Goal: Task Accomplishment & Management: Manage account settings

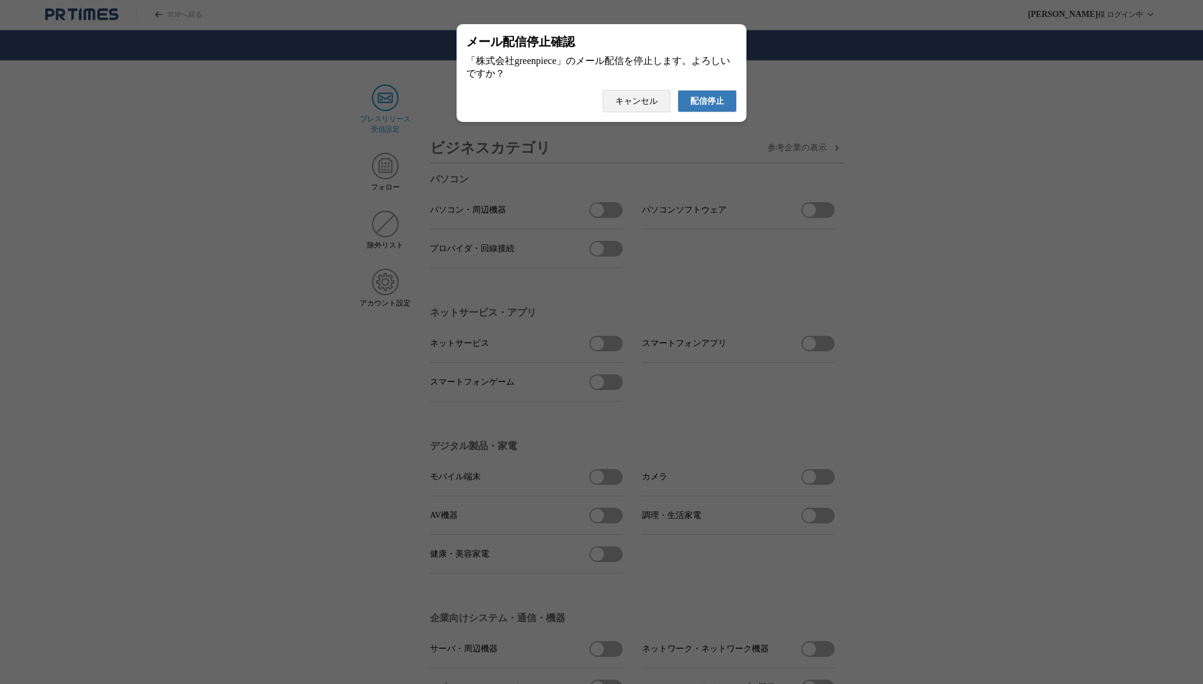
click at [711, 106] on span "配信停止" at bounding box center [707, 101] width 34 height 11
click at [697, 96] on span "配信停止" at bounding box center [707, 101] width 34 height 11
click at [715, 107] on span "配信停止" at bounding box center [707, 101] width 34 height 11
click at [712, 107] on span "配信停止" at bounding box center [707, 101] width 34 height 11
click at [691, 107] on span "配信停止" at bounding box center [707, 101] width 34 height 11
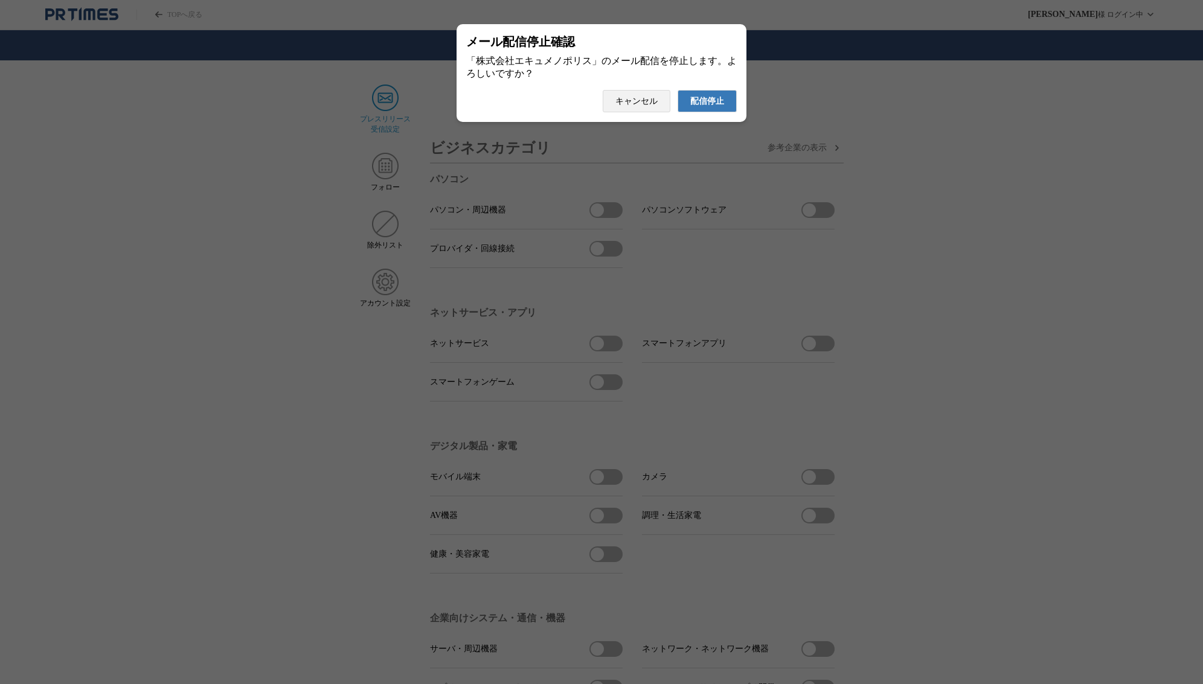
click at [717, 107] on span "配信停止" at bounding box center [707, 101] width 34 height 11
click at [718, 106] on span "配信停止" at bounding box center [707, 101] width 34 height 11
click at [718, 107] on span "配信停止" at bounding box center [707, 101] width 34 height 11
click at [703, 107] on span "配信停止" at bounding box center [707, 101] width 34 height 11
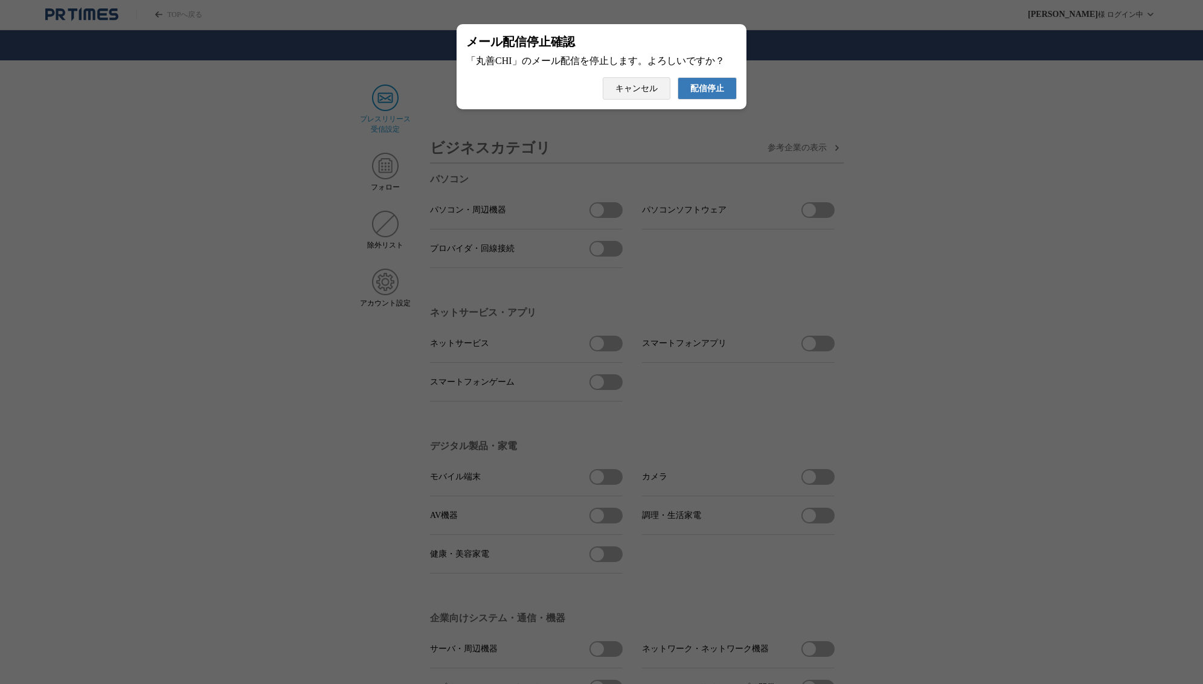
click at [719, 92] on span "配信停止" at bounding box center [707, 88] width 34 height 11
click at [712, 94] on span "配信停止" at bounding box center [707, 88] width 34 height 11
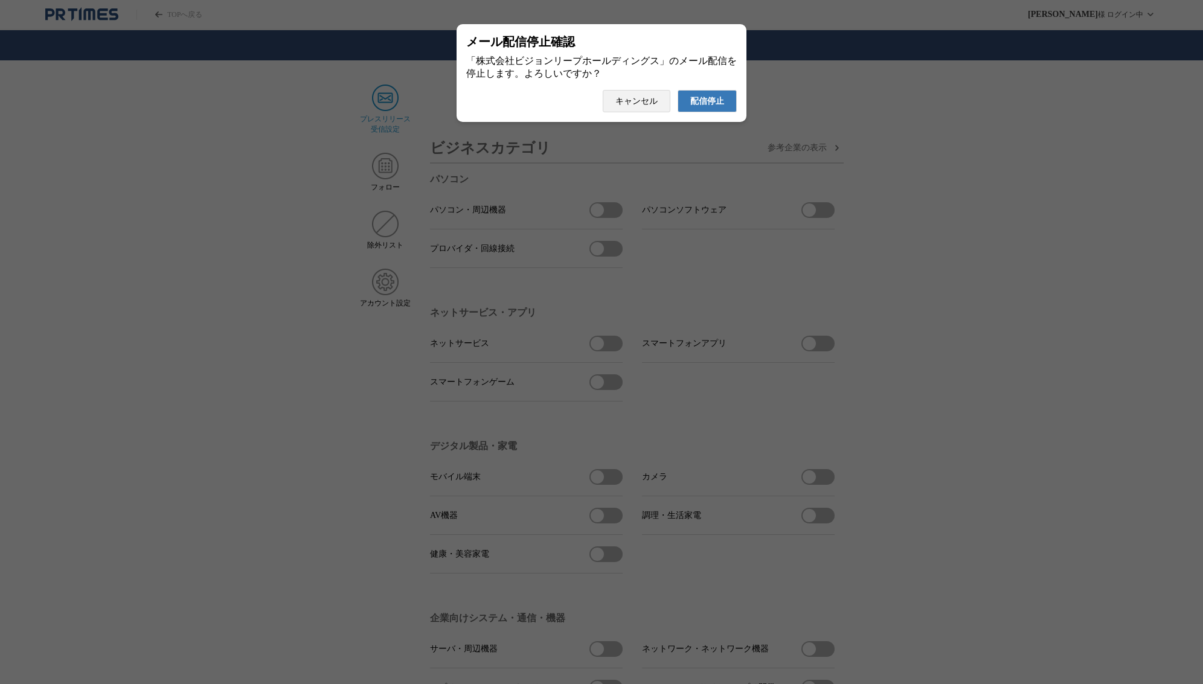
click at [717, 106] on span "配信停止" at bounding box center [707, 101] width 34 height 11
click at [715, 106] on span "配信停止" at bounding box center [707, 101] width 34 height 11
click at [720, 107] on span "配信停止" at bounding box center [707, 101] width 34 height 11
click at [711, 107] on span "配信停止" at bounding box center [707, 101] width 34 height 11
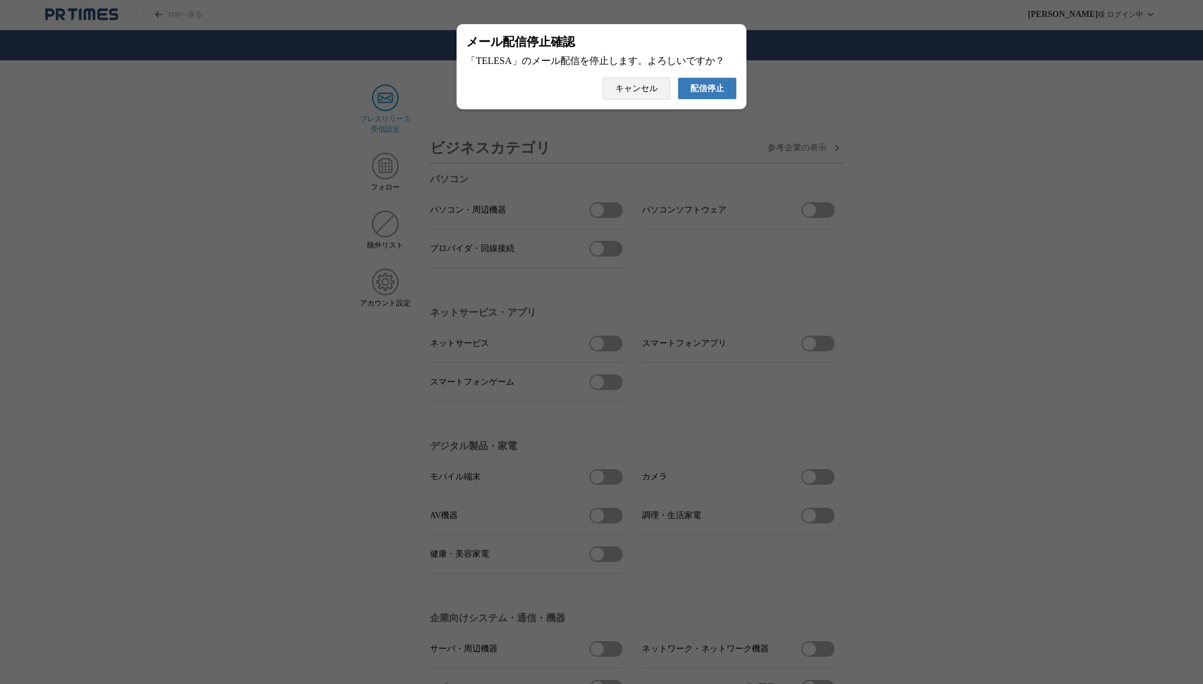
click at [709, 94] on span "配信停止" at bounding box center [707, 88] width 34 height 11
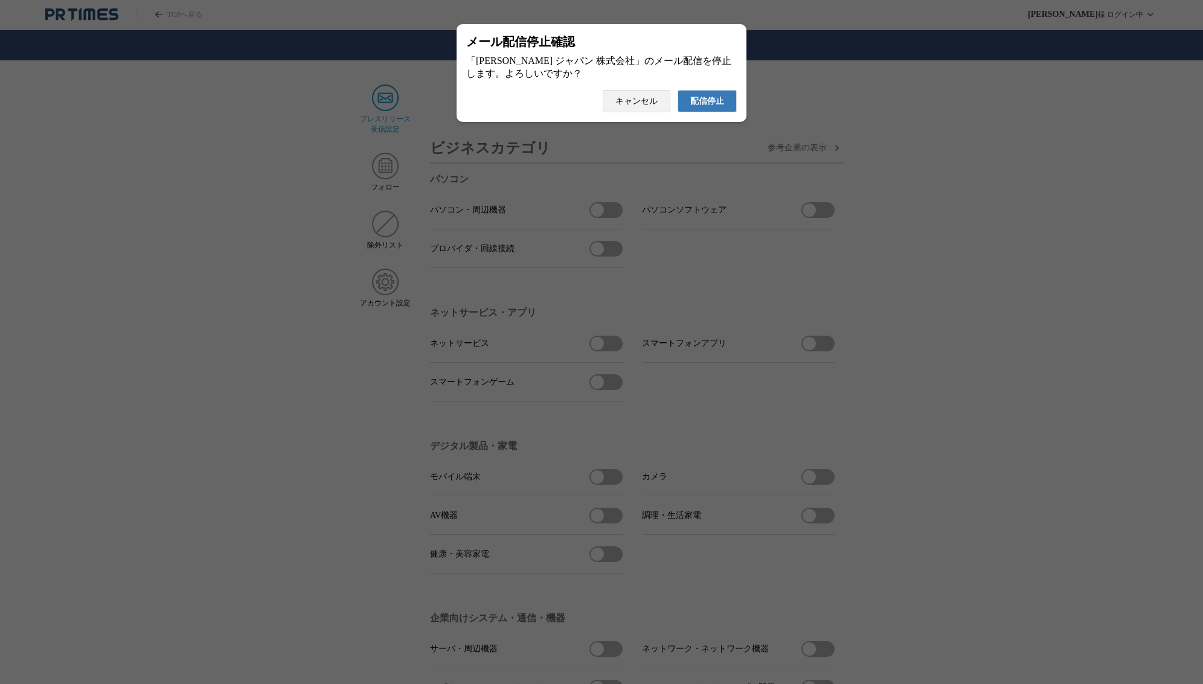
click at [720, 103] on span "配信停止" at bounding box center [707, 101] width 34 height 11
click at [695, 107] on span "配信停止" at bounding box center [707, 101] width 34 height 11
click at [717, 104] on span "配信停止" at bounding box center [707, 101] width 34 height 11
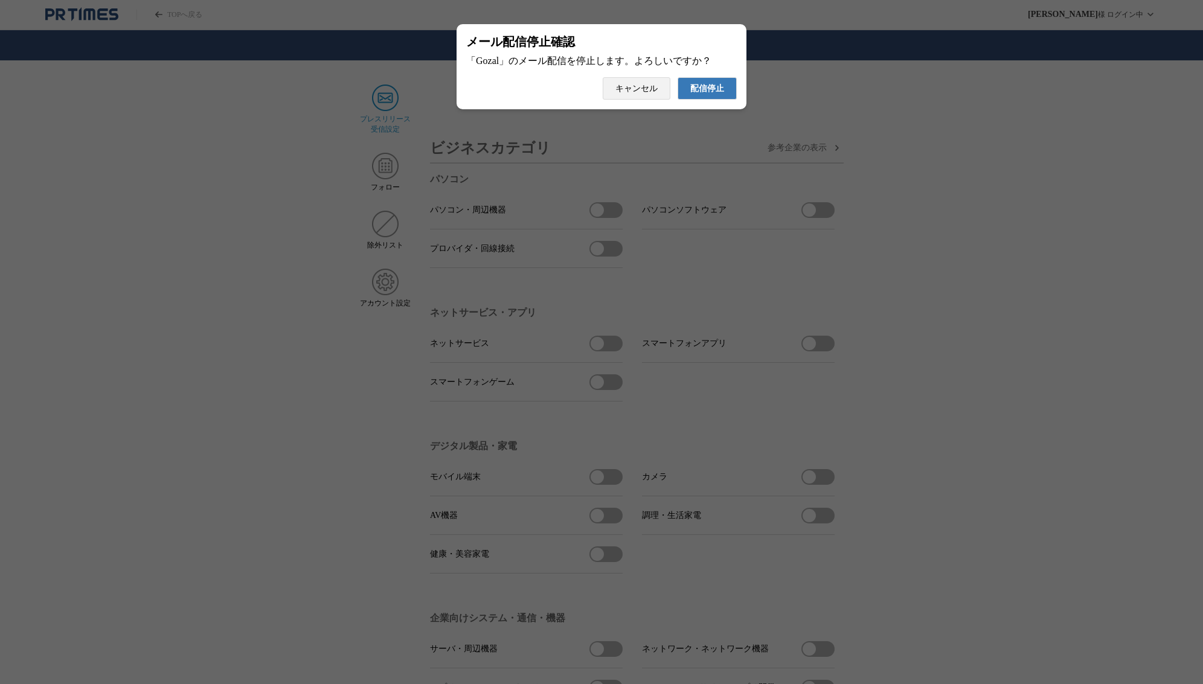
click at [704, 91] on span "配信停止" at bounding box center [707, 88] width 34 height 11
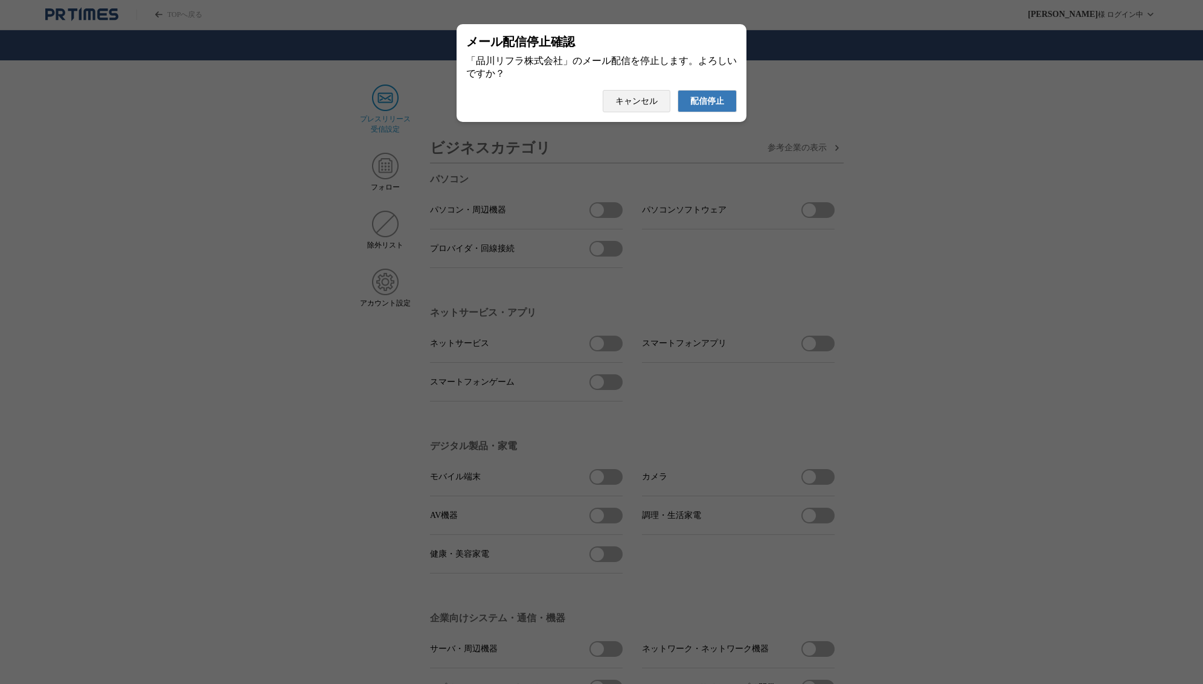
click at [689, 105] on button "配信停止" at bounding box center [706, 101] width 59 height 22
click at [709, 100] on span "配信停止" at bounding box center [707, 101] width 34 height 11
click at [714, 107] on span "配信停止" at bounding box center [707, 101] width 34 height 11
click at [709, 107] on span "配信停止" at bounding box center [707, 101] width 34 height 11
click at [713, 107] on span "配信停止" at bounding box center [707, 101] width 34 height 11
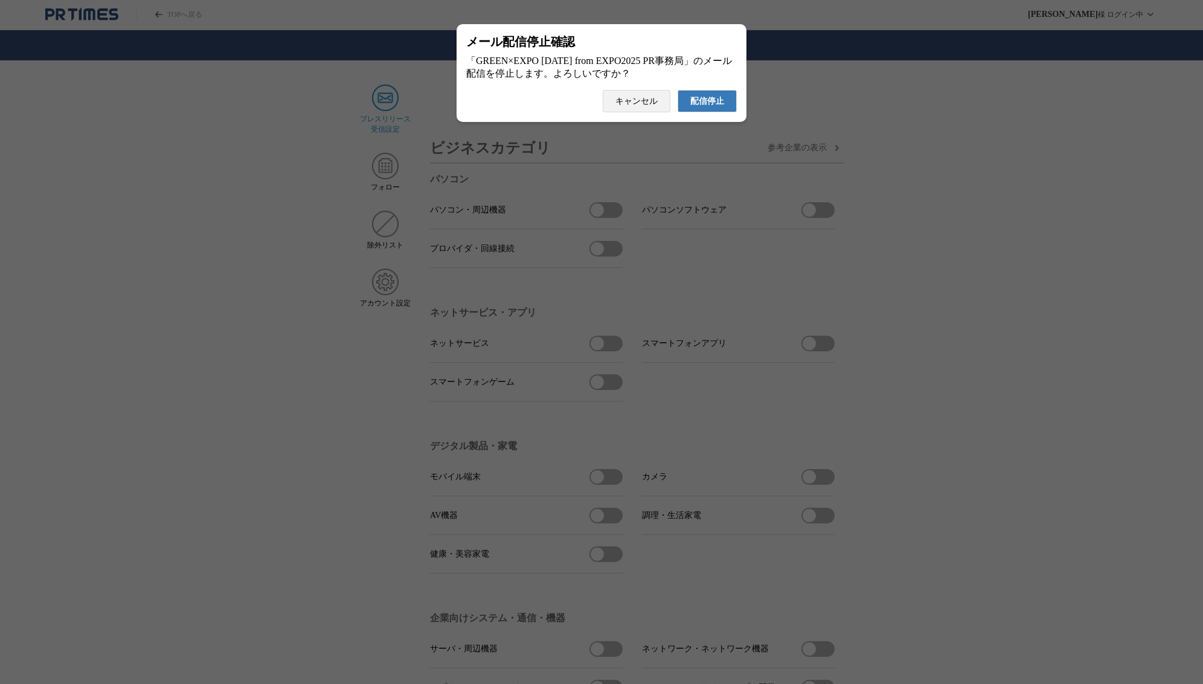
click at [714, 105] on span "配信停止" at bounding box center [707, 101] width 34 height 11
click at [720, 107] on span "配信停止" at bounding box center [707, 101] width 34 height 11
click at [711, 107] on span "配信停止" at bounding box center [707, 101] width 34 height 11
click at [721, 107] on span "配信停止" at bounding box center [707, 101] width 34 height 11
click at [714, 106] on span "配信停止" at bounding box center [707, 101] width 34 height 11
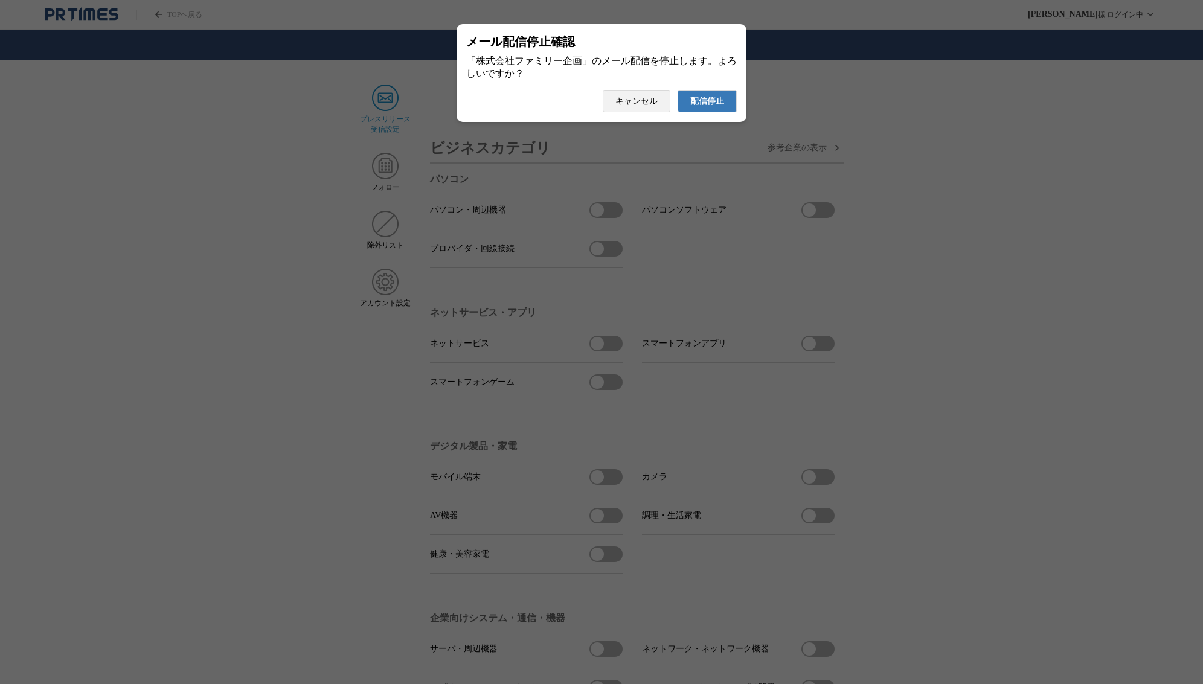
click at [711, 105] on span "配信停止" at bounding box center [707, 101] width 34 height 11
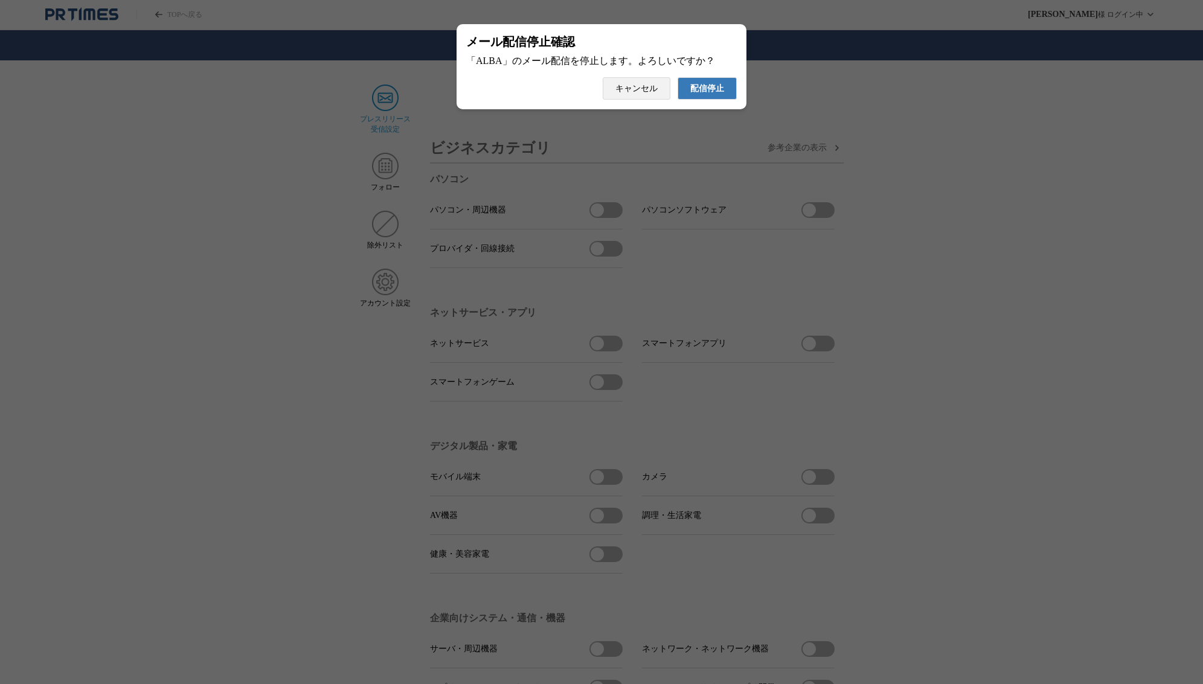
click at [709, 94] on span "配信停止" at bounding box center [707, 88] width 34 height 11
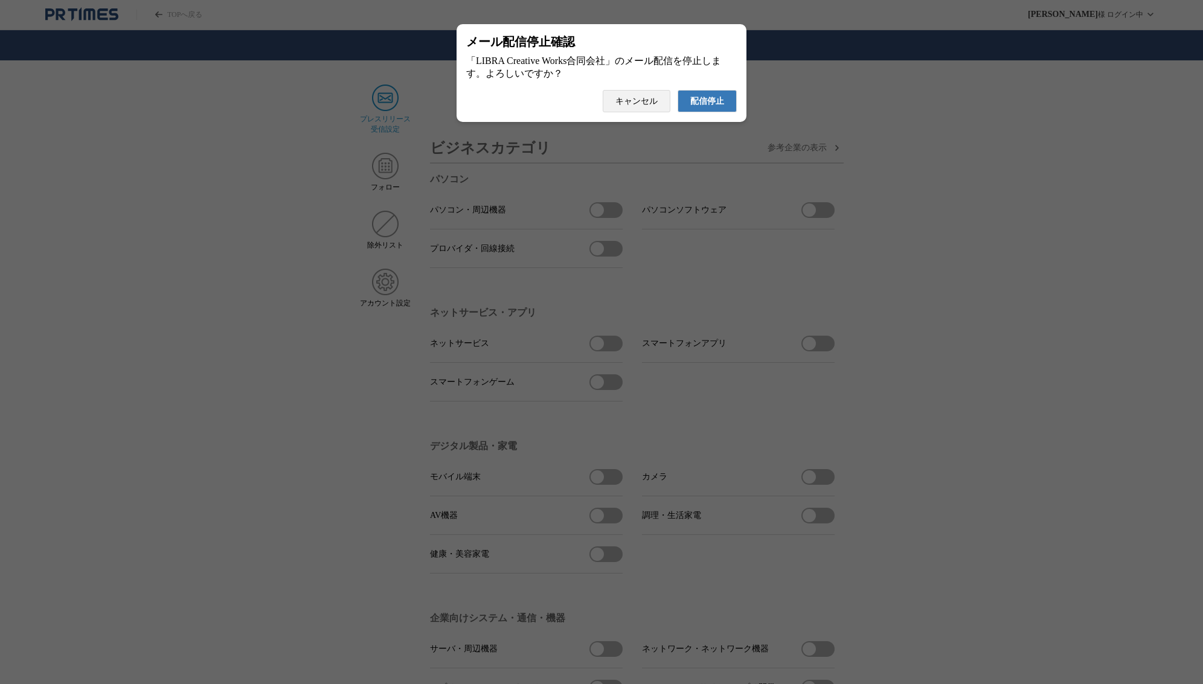
click at [707, 107] on span "配信停止" at bounding box center [707, 101] width 34 height 11
click at [713, 107] on span "配信停止" at bounding box center [707, 101] width 34 height 11
click at [694, 107] on span "配信停止" at bounding box center [707, 101] width 34 height 11
click at [708, 106] on span "配信停止" at bounding box center [707, 101] width 34 height 11
click at [706, 105] on span "配信停止" at bounding box center [707, 101] width 34 height 11
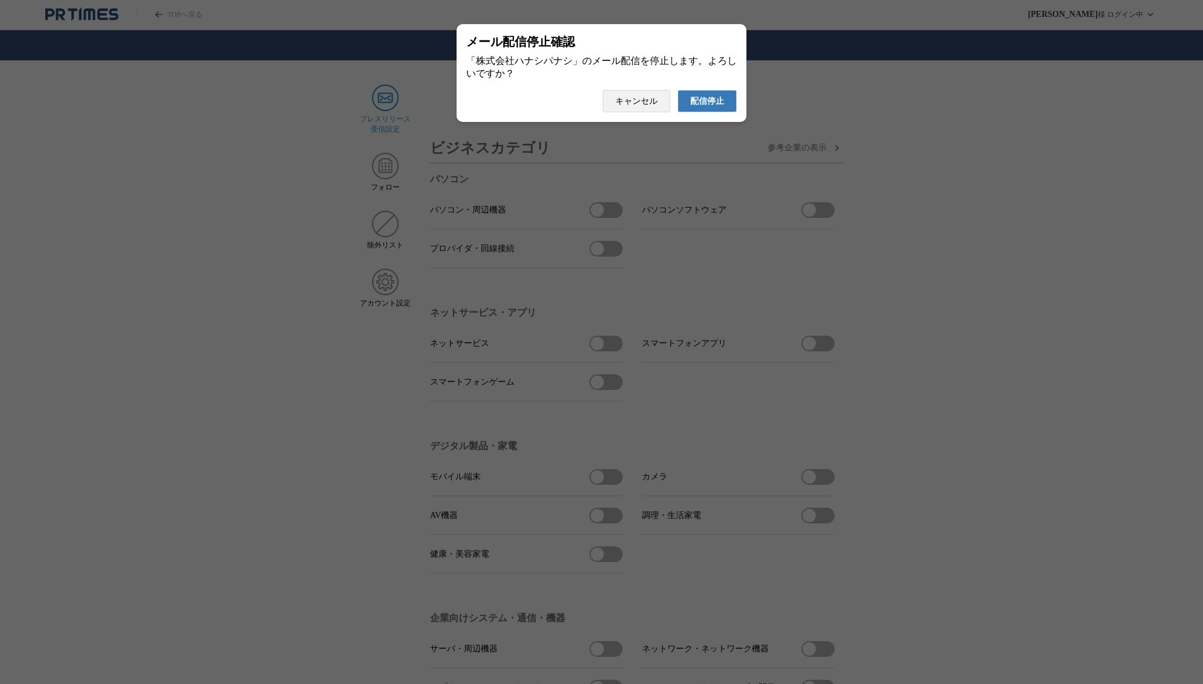
click at [702, 106] on span "配信停止" at bounding box center [707, 101] width 34 height 11
click at [715, 107] on span "配信停止" at bounding box center [707, 101] width 34 height 11
click at [727, 110] on button "配信停止" at bounding box center [706, 101] width 59 height 22
click at [715, 107] on span "配信停止" at bounding box center [707, 101] width 34 height 11
drag, startPoint x: 711, startPoint y: 109, endPoint x: 699, endPoint y: 113, distance: 13.0
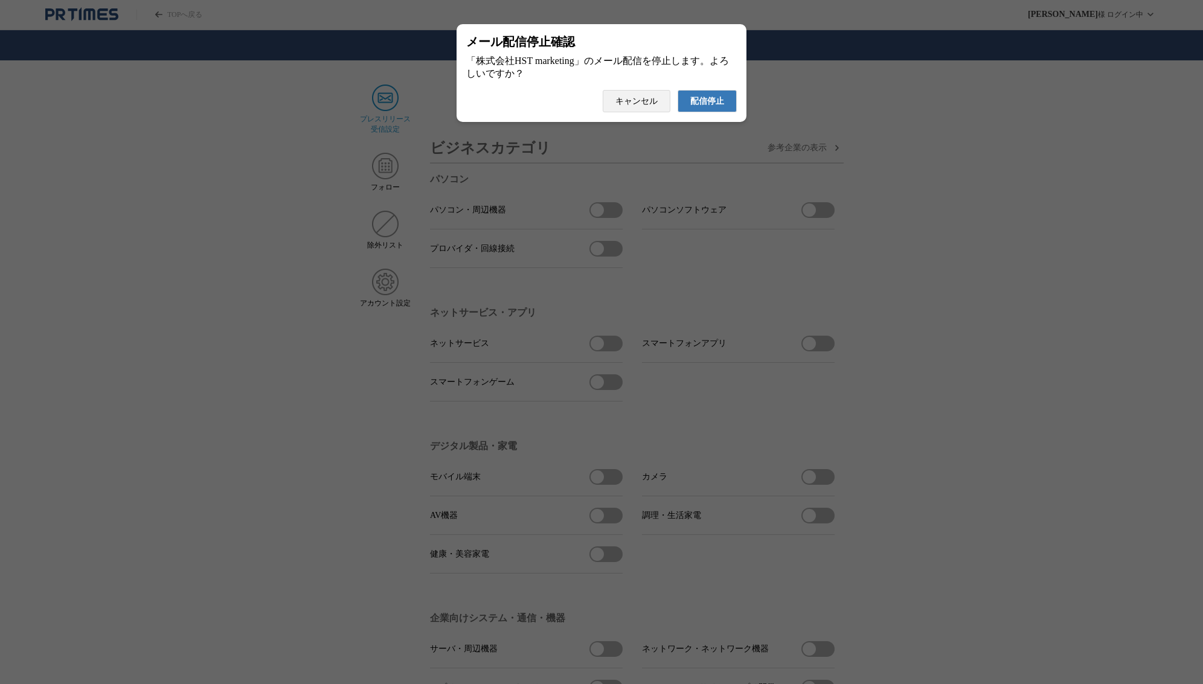
click at [711, 107] on span "配信停止" at bounding box center [707, 101] width 34 height 11
click at [712, 106] on span "配信停止" at bounding box center [707, 101] width 34 height 11
click at [706, 107] on span "配信停止" at bounding box center [707, 101] width 34 height 11
drag, startPoint x: 718, startPoint y: 109, endPoint x: 126, endPoint y: 75, distance: 593.1
click at [718, 107] on span "配信停止" at bounding box center [707, 101] width 34 height 11
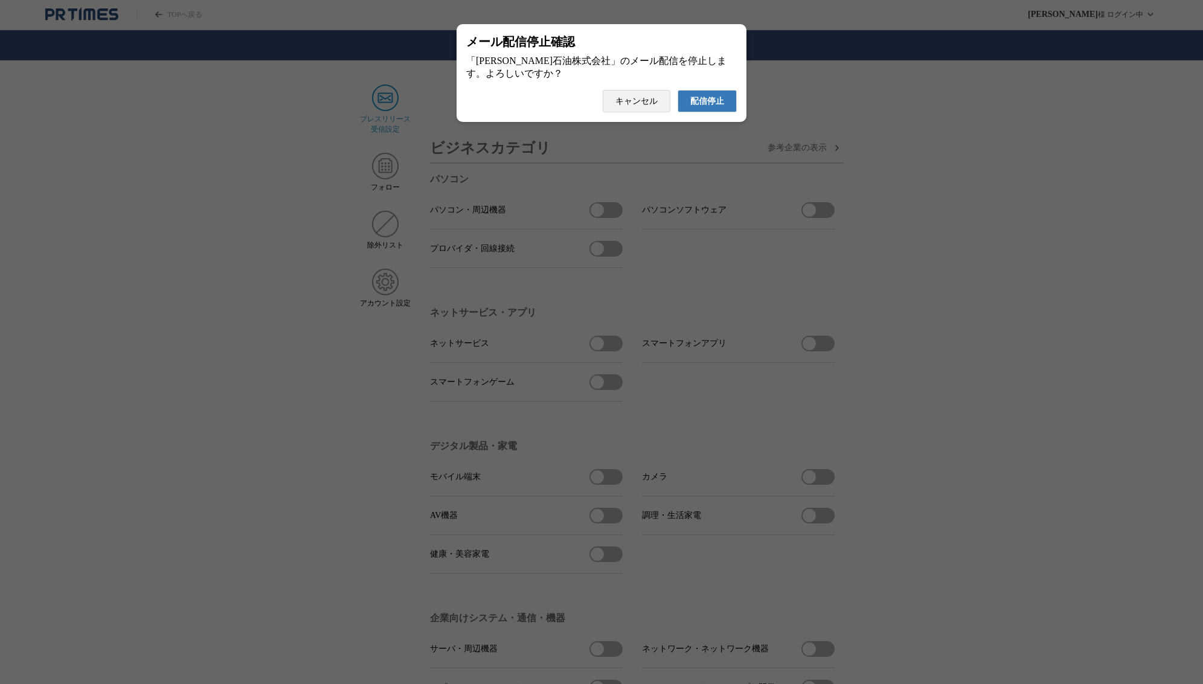
click at [717, 103] on span "配信停止" at bounding box center [707, 101] width 34 height 11
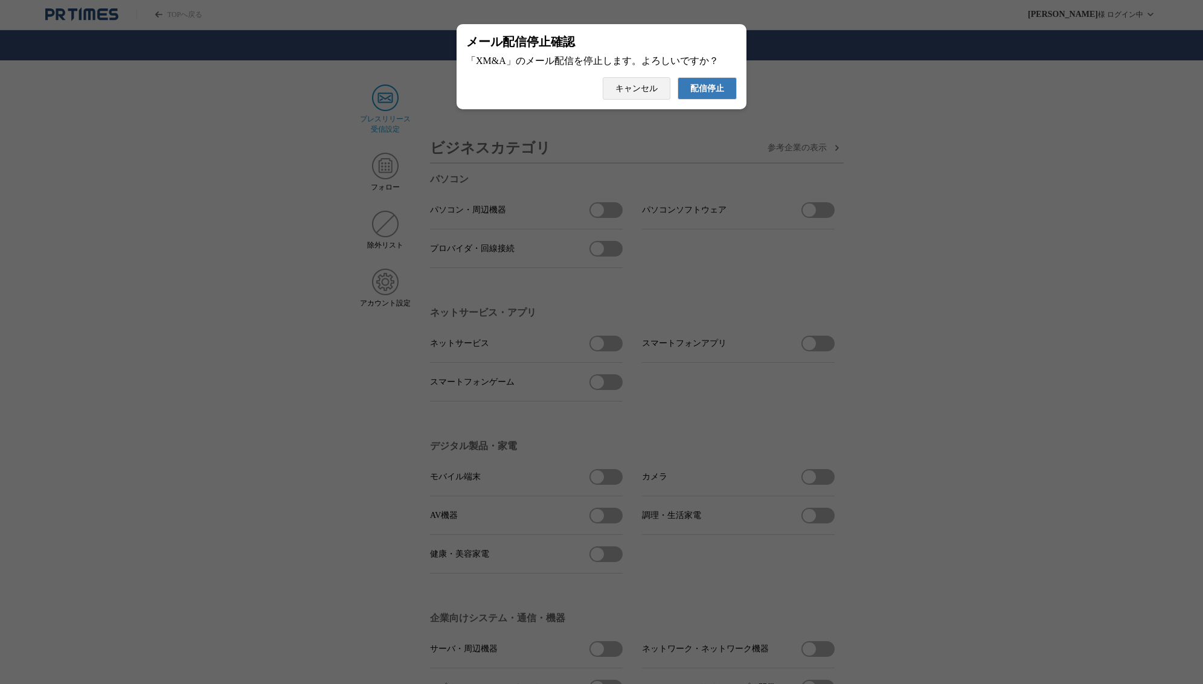
click at [718, 94] on span "配信停止" at bounding box center [707, 88] width 34 height 11
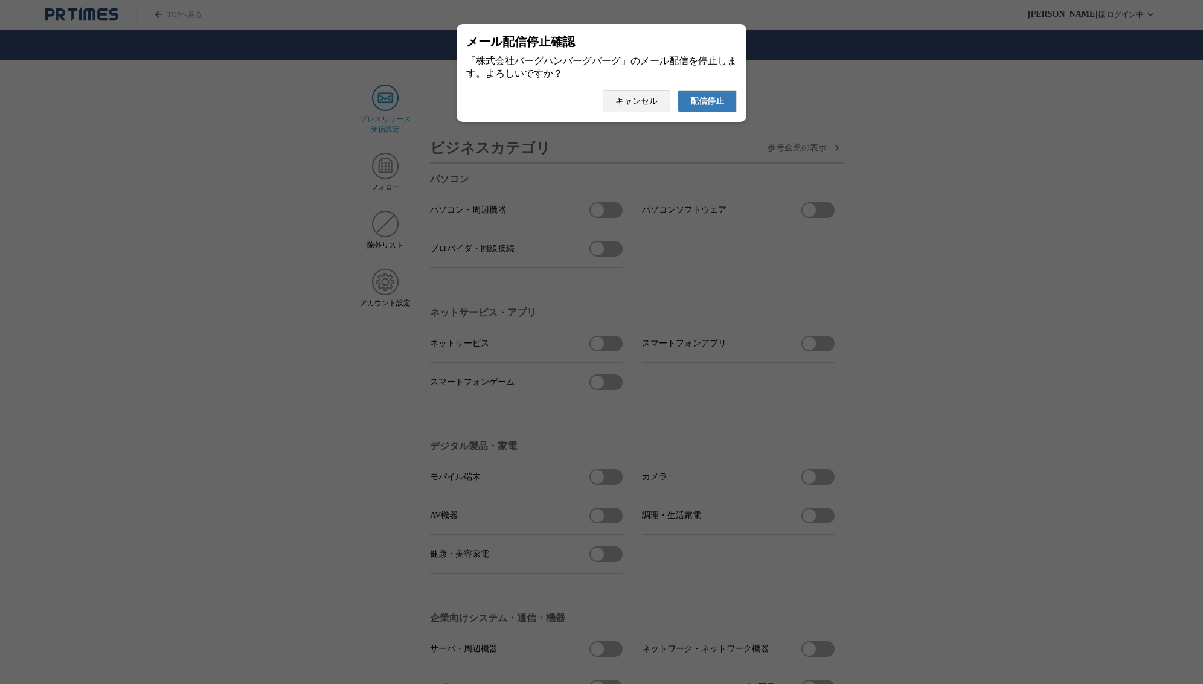
click at [715, 106] on span "配信停止" at bounding box center [707, 101] width 34 height 11
click at [717, 104] on span "配信停止" at bounding box center [707, 101] width 34 height 11
click at [721, 106] on span "配信停止" at bounding box center [707, 101] width 34 height 11
click at [699, 100] on span "配信停止" at bounding box center [707, 101] width 34 height 11
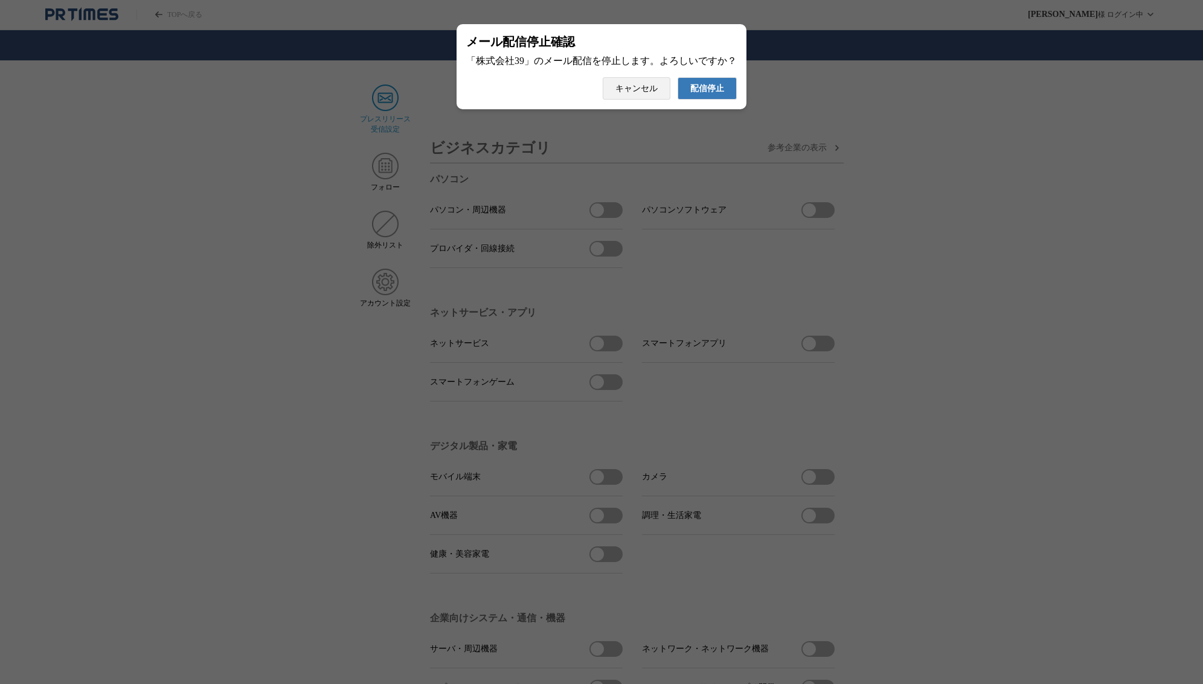
click at [711, 94] on span "配信停止" at bounding box center [707, 88] width 34 height 11
click at [692, 107] on span "配信停止" at bounding box center [707, 101] width 34 height 11
click at [724, 103] on button "配信停止" at bounding box center [706, 101] width 59 height 22
click at [713, 107] on span "配信停止" at bounding box center [707, 101] width 34 height 11
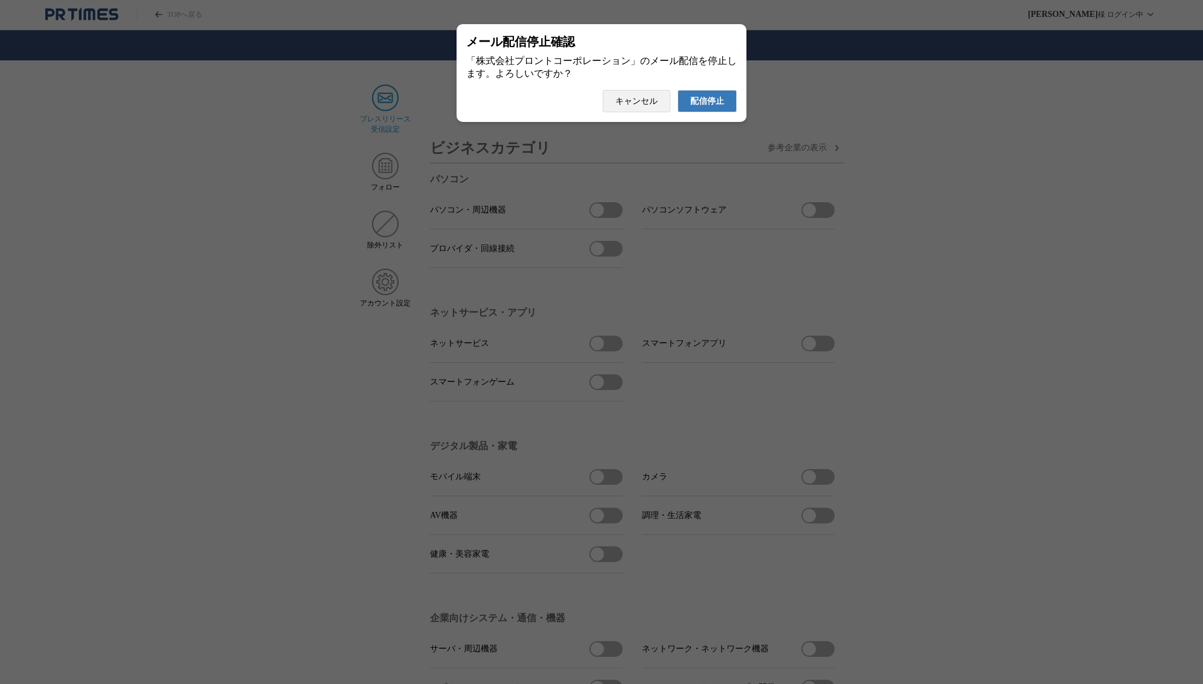
click at [713, 107] on span "配信停止" at bounding box center [707, 101] width 34 height 11
click at [720, 104] on span "配信停止" at bounding box center [707, 101] width 34 height 11
click at [711, 105] on span "配信停止" at bounding box center [707, 101] width 34 height 11
click at [713, 107] on span "配信停止" at bounding box center [707, 101] width 34 height 11
click at [717, 107] on span "配信停止" at bounding box center [707, 101] width 34 height 11
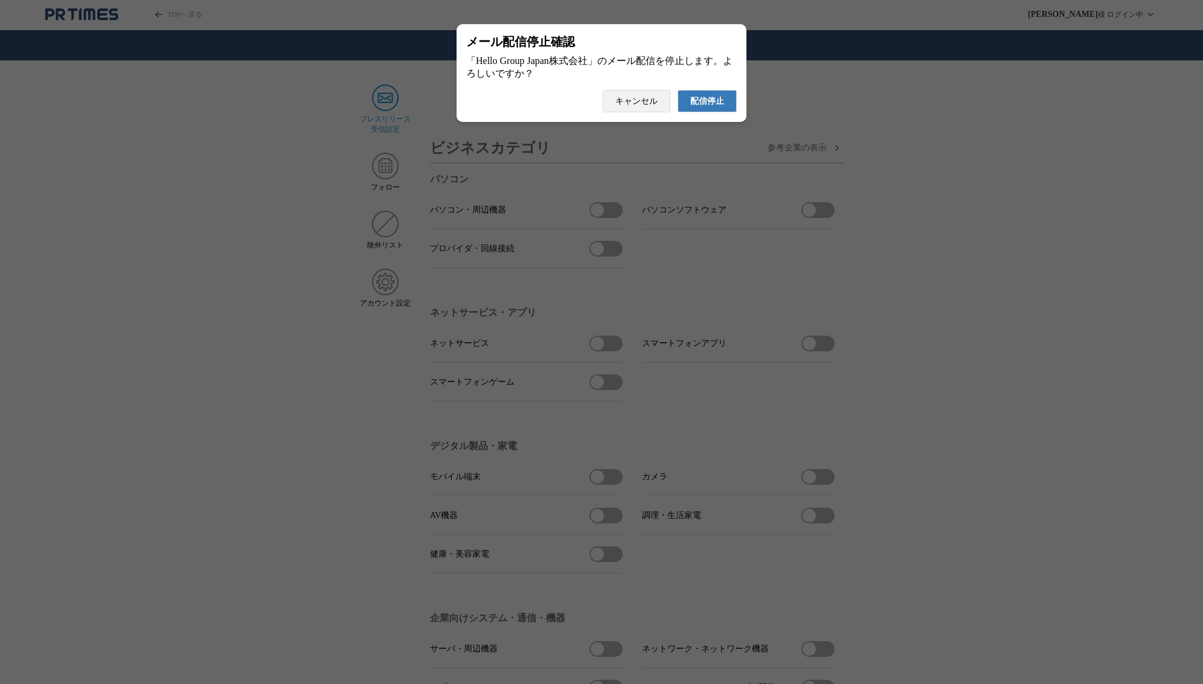
click at [709, 107] on span "配信停止" at bounding box center [707, 101] width 34 height 11
click at [711, 107] on span "配信停止" at bounding box center [707, 101] width 34 height 11
click at [712, 105] on span "配信停止" at bounding box center [707, 101] width 34 height 11
click at [715, 106] on span "配信停止" at bounding box center [707, 101] width 34 height 11
click at [708, 107] on span "配信停止" at bounding box center [707, 101] width 34 height 11
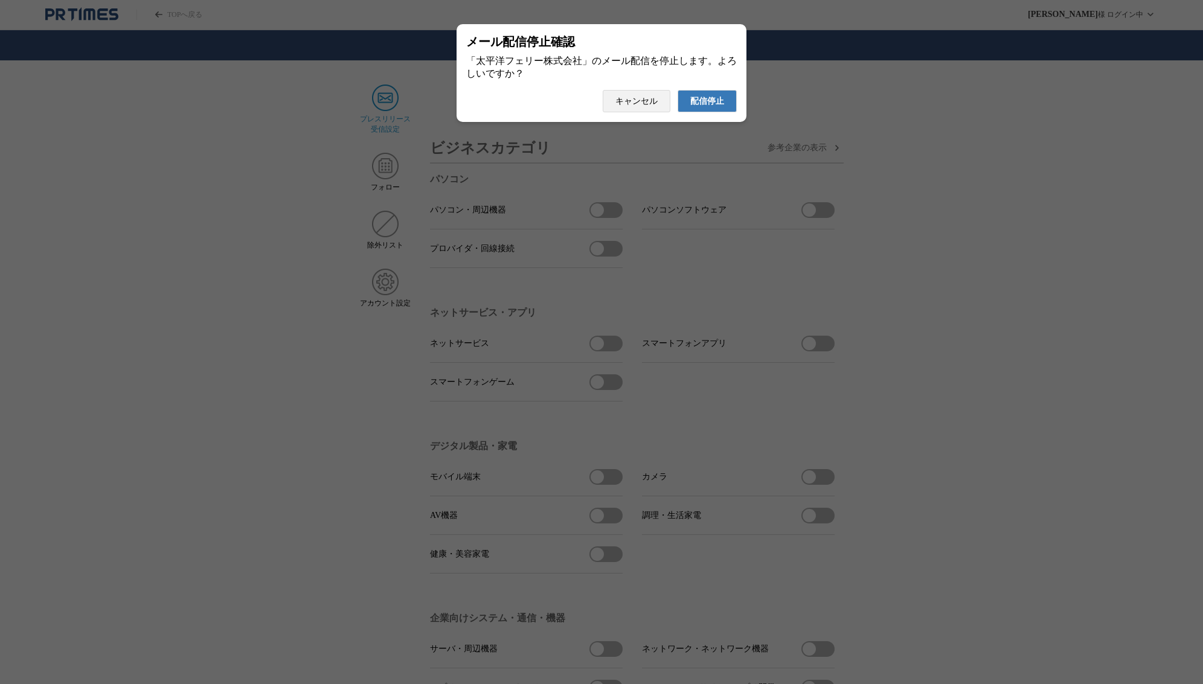
click at [714, 107] on span "配信停止" at bounding box center [707, 101] width 34 height 11
click at [720, 106] on span "配信停止" at bounding box center [707, 101] width 34 height 11
click at [706, 107] on span "配信停止" at bounding box center [707, 101] width 34 height 11
click at [719, 101] on span "配信停止" at bounding box center [707, 101] width 34 height 11
click at [702, 107] on span "配信停止" at bounding box center [707, 101] width 34 height 11
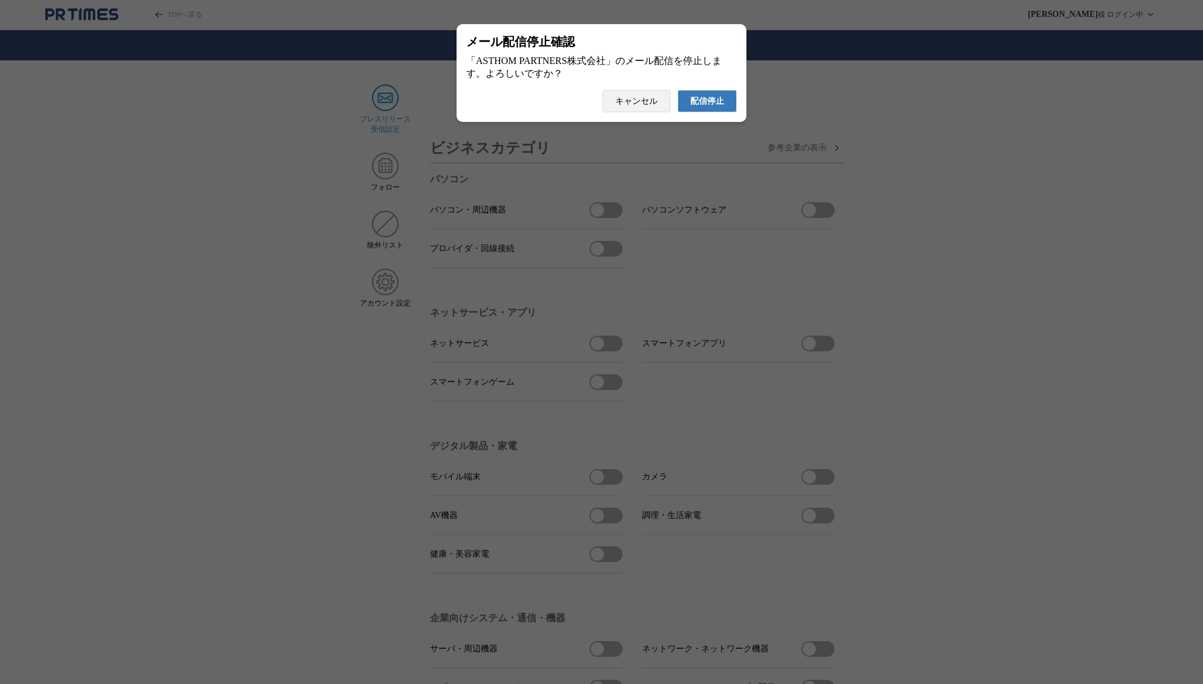
click at [706, 107] on span "配信停止" at bounding box center [707, 101] width 34 height 11
click at [730, 104] on button "配信停止" at bounding box center [706, 101] width 59 height 22
click at [709, 107] on span "配信停止" at bounding box center [707, 101] width 34 height 11
click at [692, 107] on span "配信停止" at bounding box center [707, 101] width 34 height 11
click at [701, 107] on span "配信停止" at bounding box center [707, 101] width 34 height 11
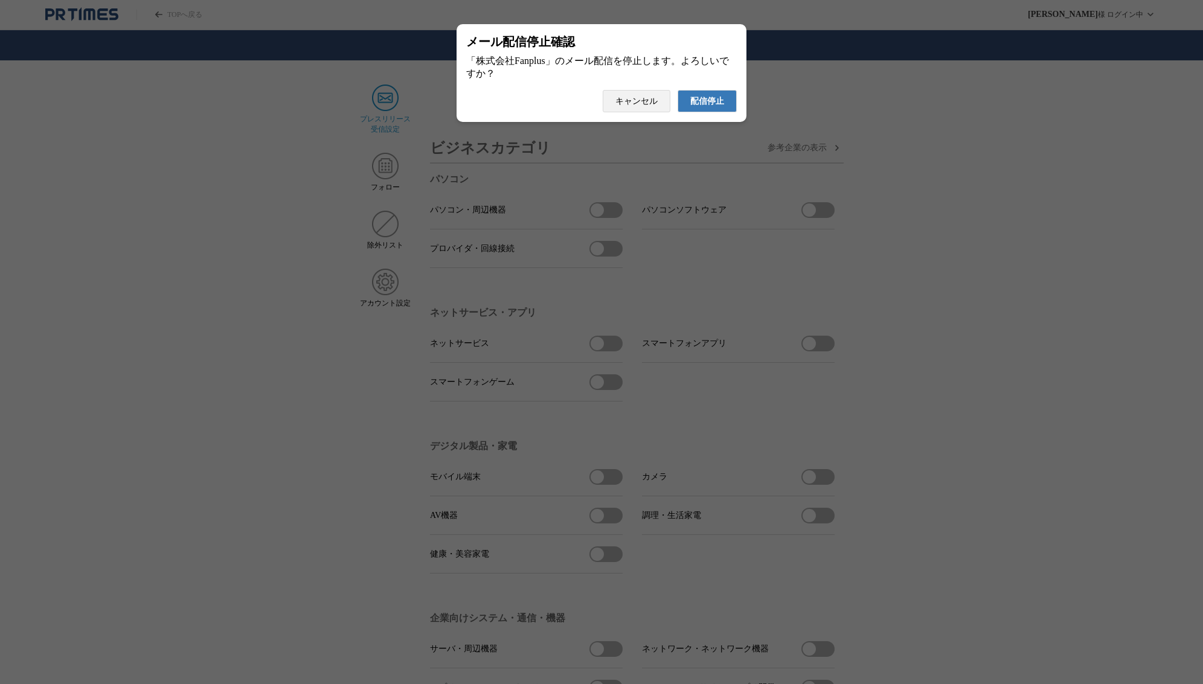
click at [711, 107] on span "配信停止" at bounding box center [707, 101] width 34 height 11
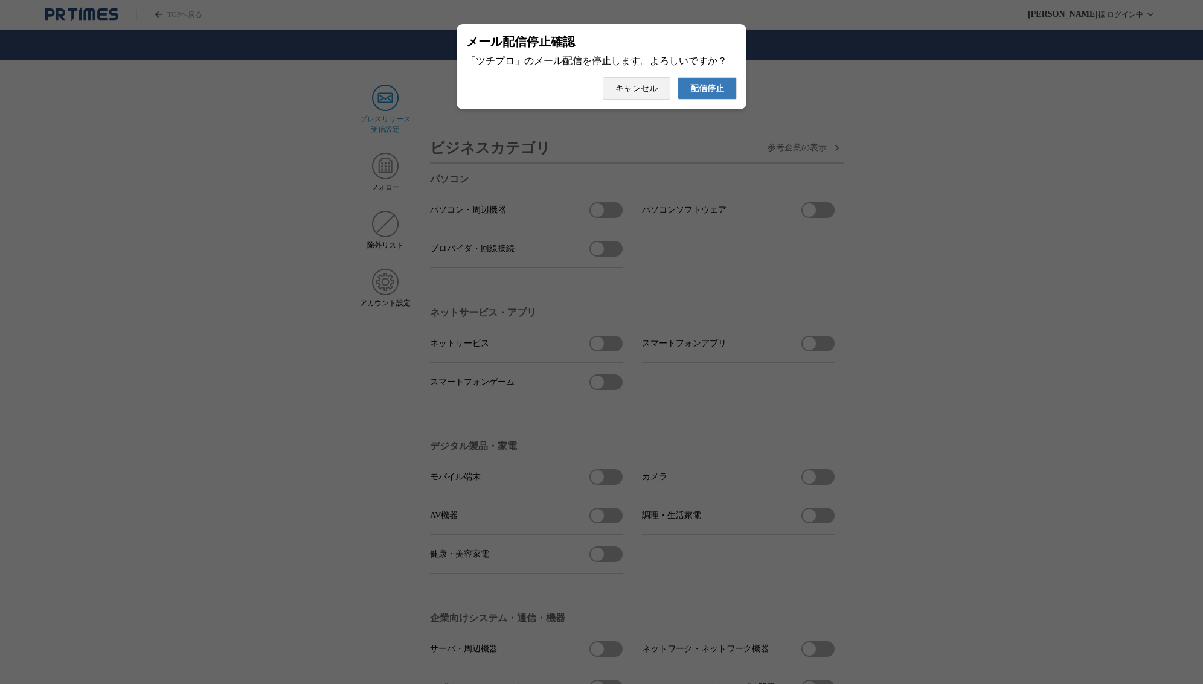
click at [712, 99] on button "配信停止" at bounding box center [706, 88] width 59 height 22
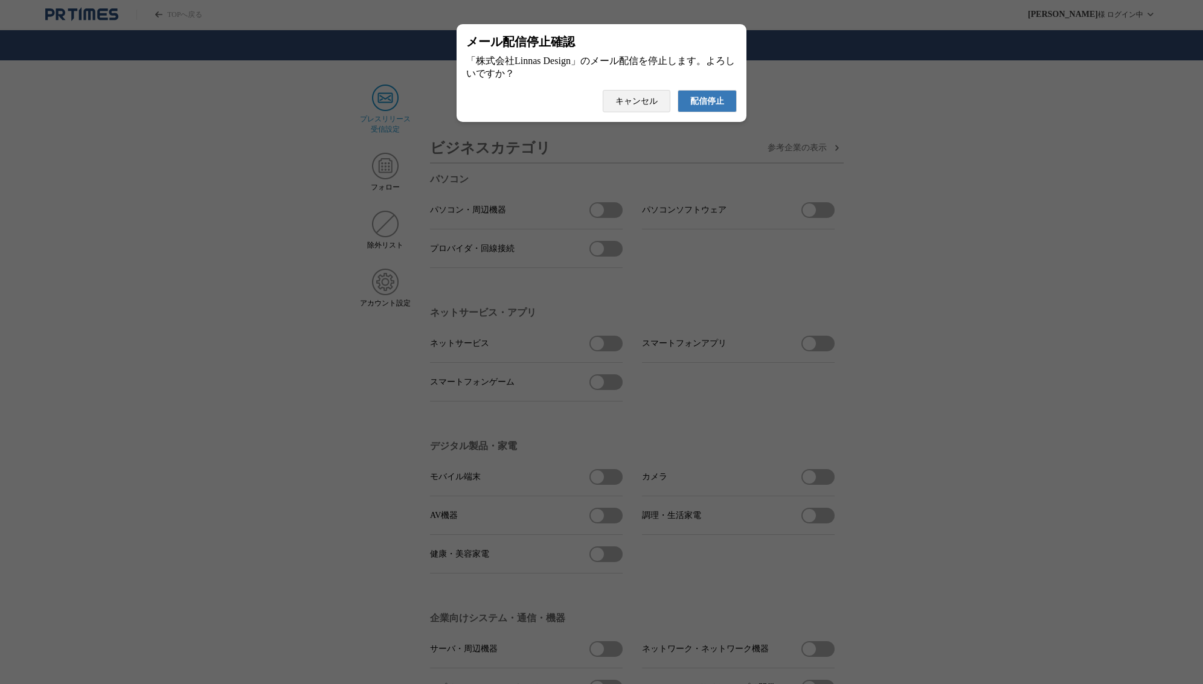
click at [721, 106] on span "配信停止" at bounding box center [707, 101] width 34 height 11
click at [706, 107] on span "配信停止" at bounding box center [707, 101] width 34 height 11
click at [702, 103] on span "配信停止" at bounding box center [707, 101] width 34 height 11
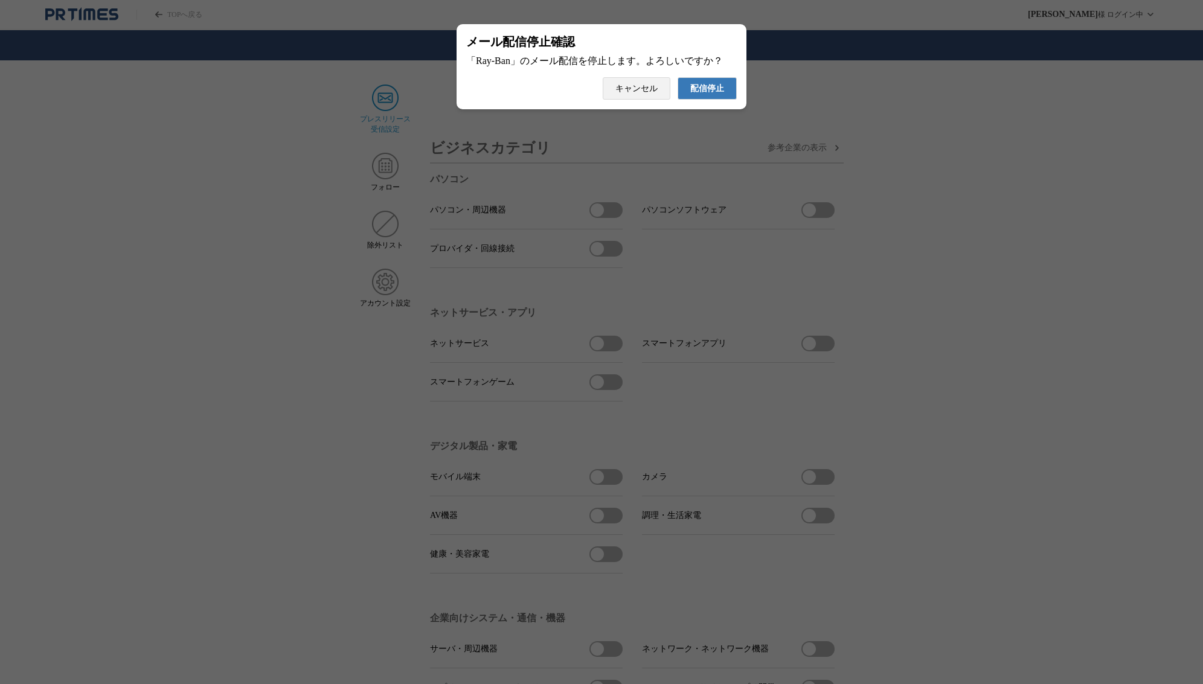
click at [712, 94] on span "配信停止" at bounding box center [707, 88] width 34 height 11
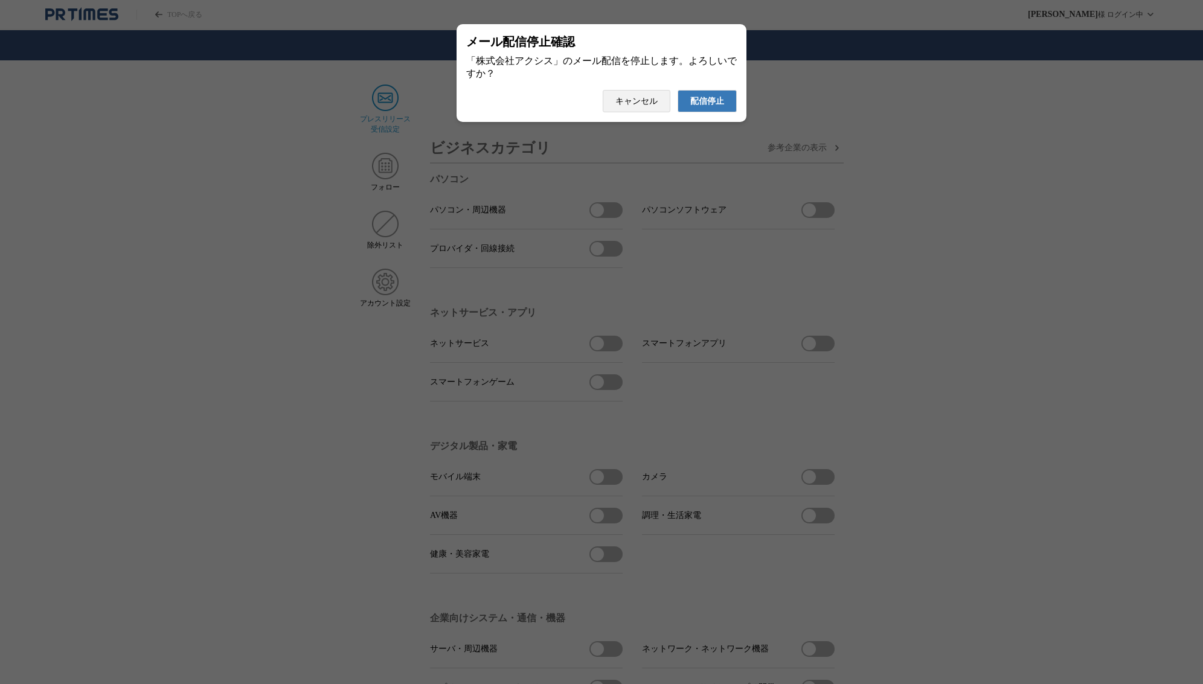
click at [704, 107] on span "配信停止" at bounding box center [707, 101] width 34 height 11
click at [720, 104] on span "配信停止" at bounding box center [707, 101] width 34 height 11
click at [706, 107] on span "配信停止" at bounding box center [707, 101] width 34 height 11
click at [712, 100] on span "配信停止" at bounding box center [707, 101] width 34 height 11
click at [721, 104] on span "配信停止" at bounding box center [707, 101] width 34 height 11
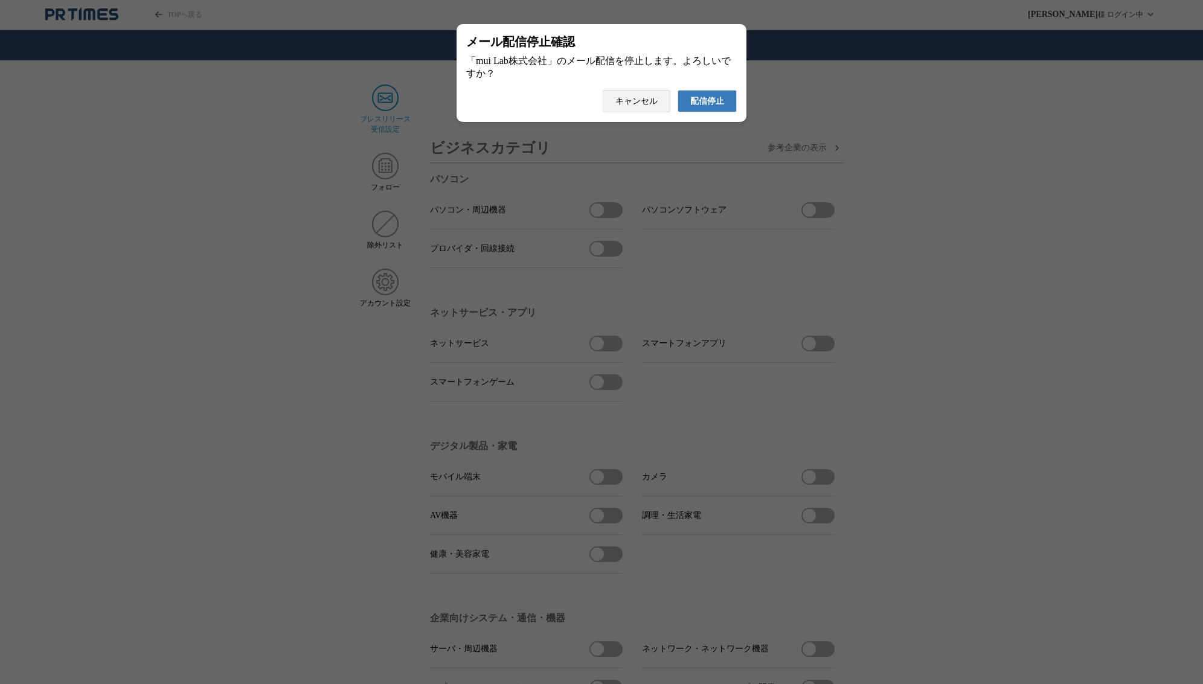
click at [732, 104] on button "配信停止" at bounding box center [706, 101] width 59 height 22
click at [720, 106] on span "配信停止" at bounding box center [707, 101] width 34 height 11
click at [706, 104] on span "配信停止" at bounding box center [707, 101] width 34 height 11
click at [709, 106] on span "配信停止" at bounding box center [707, 101] width 34 height 11
drag, startPoint x: 646, startPoint y: 104, endPoint x: 535, endPoint y: 98, distance: 111.2
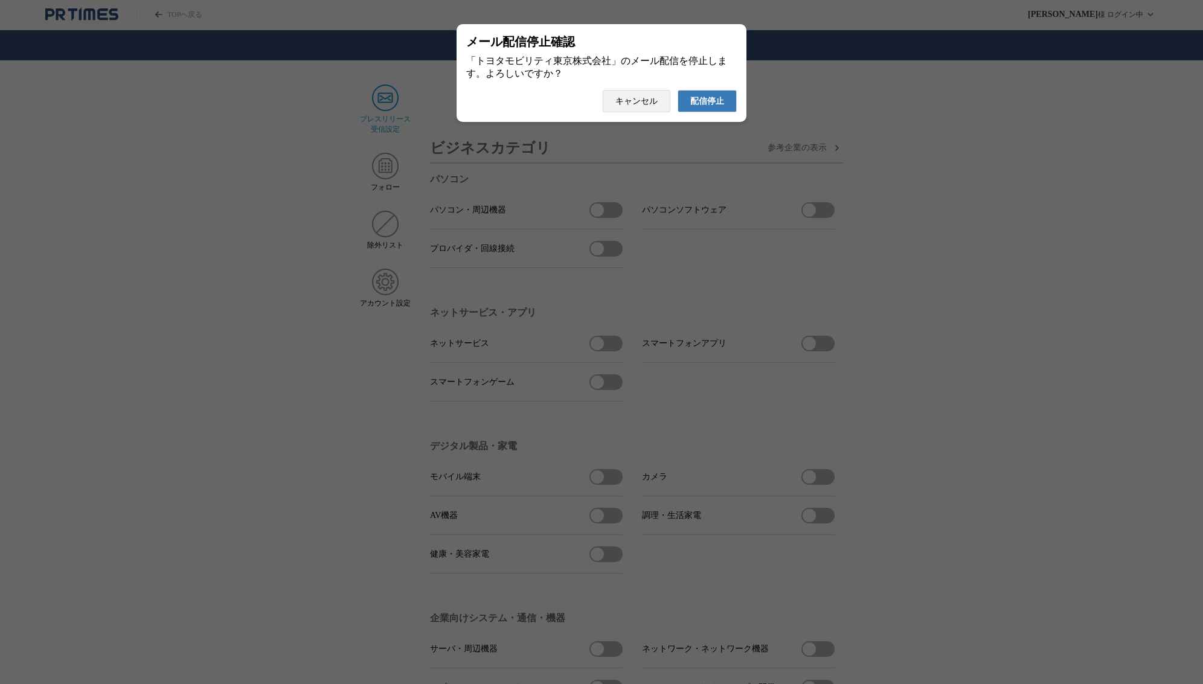
click at [641, 104] on span "キャンセル" at bounding box center [636, 101] width 42 height 11
drag, startPoint x: 711, startPoint y: 107, endPoint x: 53, endPoint y: 72, distance: 658.3
click at [711, 107] on span "配信停止" at bounding box center [707, 101] width 34 height 11
click at [717, 107] on span "配信停止" at bounding box center [707, 101] width 34 height 11
click at [714, 107] on span "配信停止" at bounding box center [707, 101] width 34 height 11
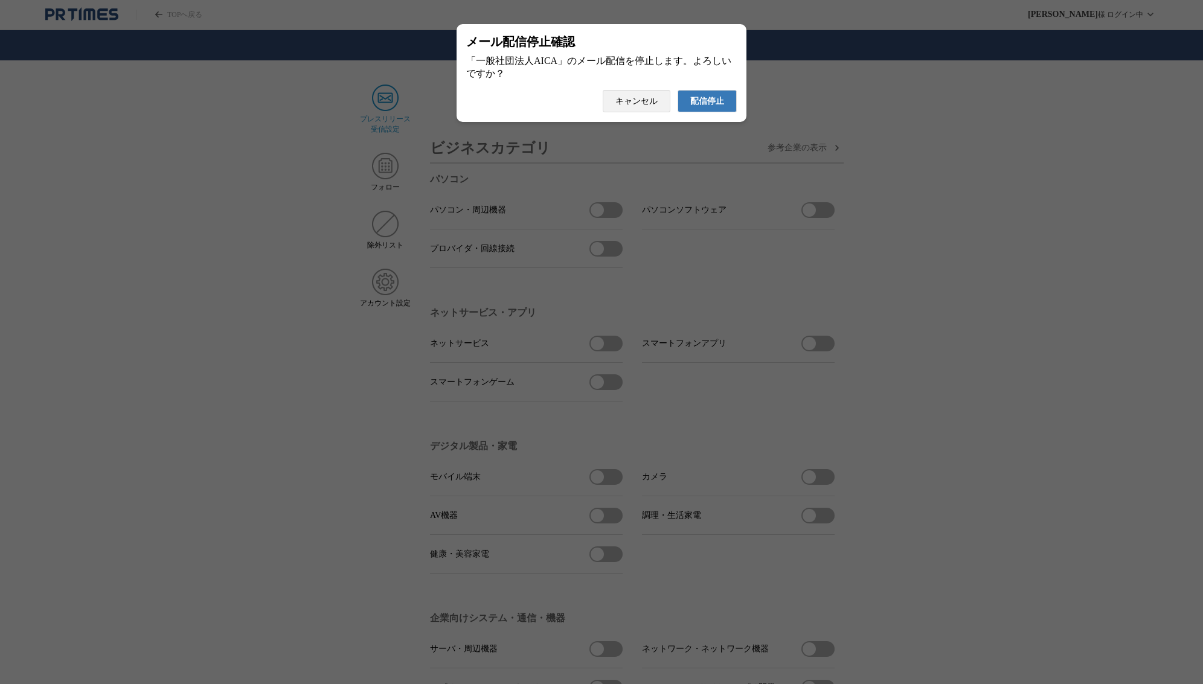
click at [701, 107] on span "配信停止" at bounding box center [707, 101] width 34 height 11
click at [705, 101] on span "配信停止" at bounding box center [707, 101] width 34 height 11
click at [709, 105] on span "配信停止" at bounding box center [707, 101] width 34 height 11
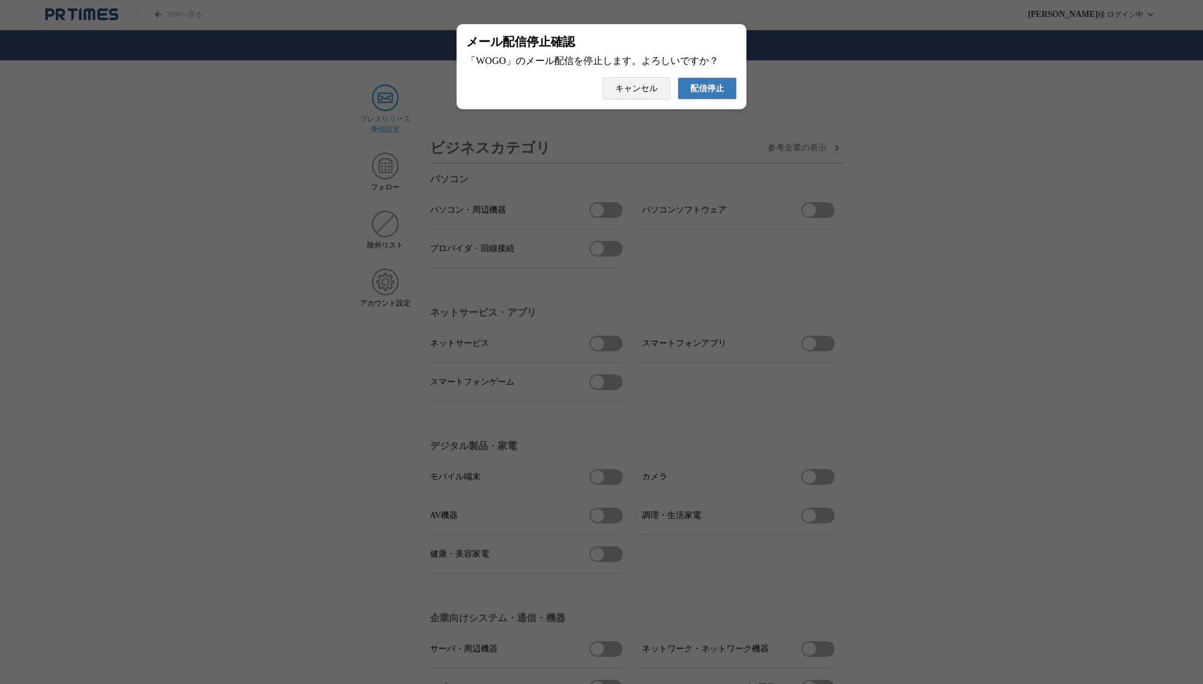
click at [712, 100] on button "配信停止" at bounding box center [706, 88] width 59 height 22
click at [713, 106] on span "配信停止" at bounding box center [707, 101] width 34 height 11
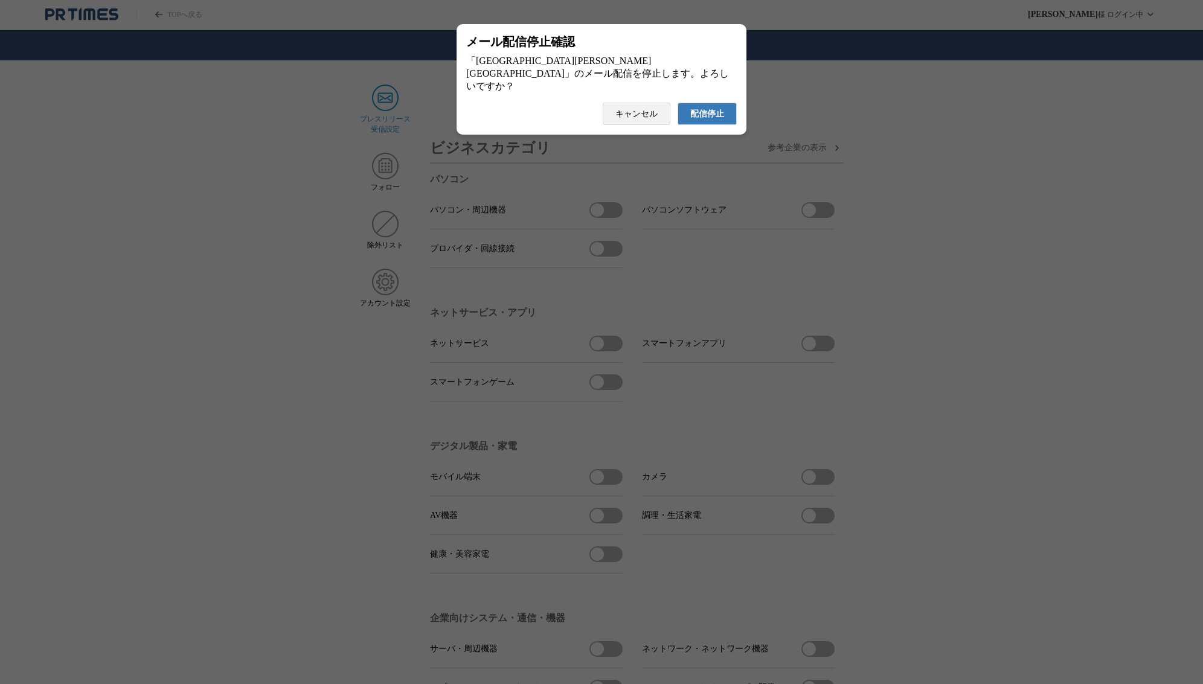
click at [701, 112] on span "配信停止" at bounding box center [707, 114] width 34 height 11
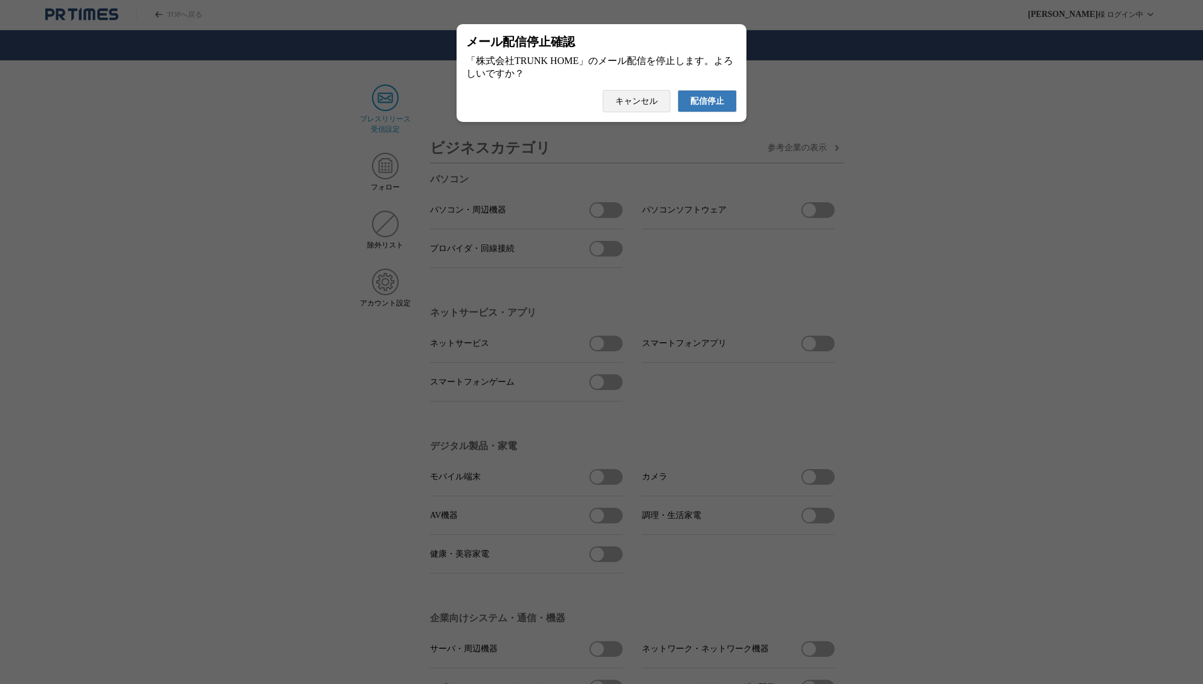
click at [716, 103] on span "配信停止" at bounding box center [707, 101] width 34 height 11
click at [721, 105] on span "配信停止" at bounding box center [707, 101] width 34 height 11
click at [708, 106] on span "配信停止" at bounding box center [707, 101] width 34 height 11
click at [729, 104] on button "配信停止" at bounding box center [706, 101] width 59 height 22
click at [708, 107] on span "配信停止" at bounding box center [707, 101] width 34 height 11
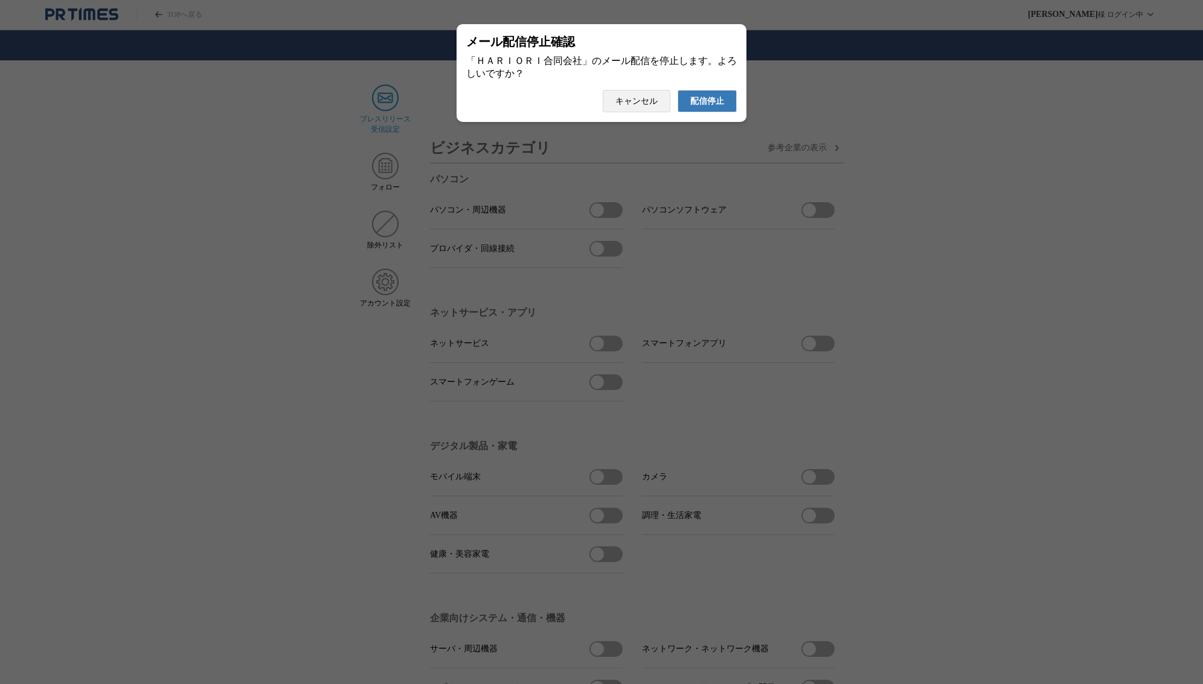
drag, startPoint x: 725, startPoint y: 107, endPoint x: 543, endPoint y: 99, distance: 181.9
click at [725, 107] on button "配信停止" at bounding box center [706, 101] width 59 height 22
click at [707, 106] on span "配信停止" at bounding box center [707, 101] width 34 height 11
click at [714, 112] on button "配信停止" at bounding box center [706, 101] width 59 height 22
click at [711, 107] on span "配信停止" at bounding box center [707, 101] width 34 height 11
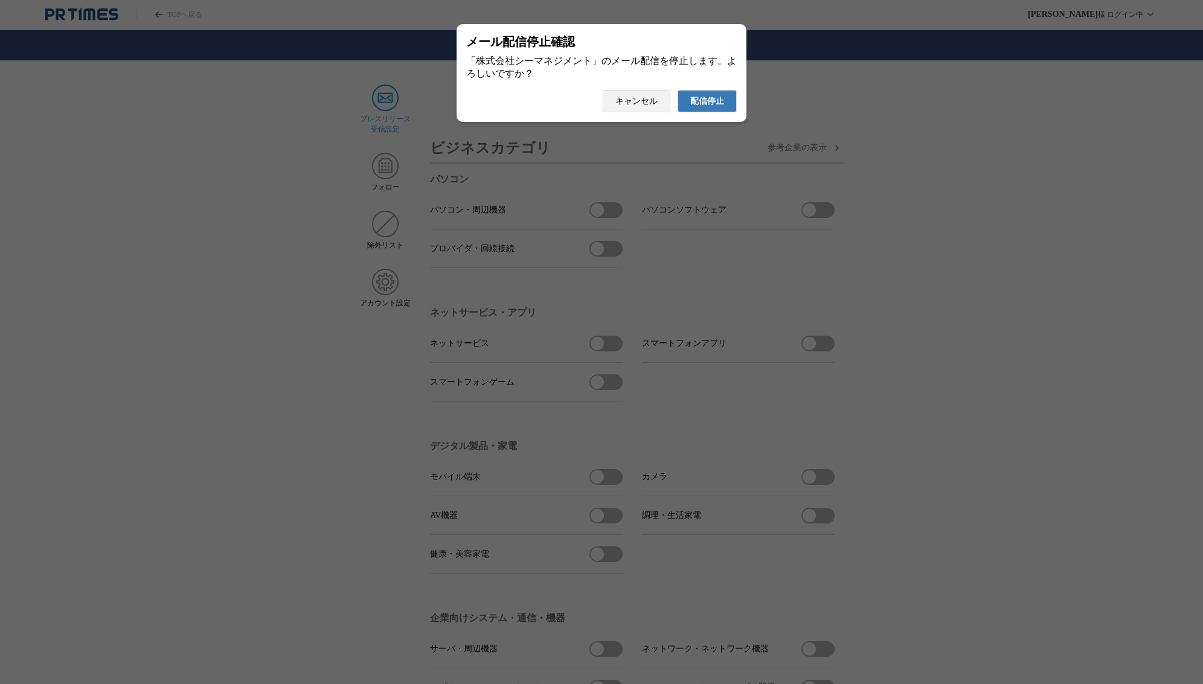
click at [717, 107] on span "配信停止" at bounding box center [707, 101] width 34 height 11
click at [716, 104] on span "配信停止" at bounding box center [707, 101] width 34 height 11
click at [717, 107] on span "配信停止" at bounding box center [707, 101] width 34 height 11
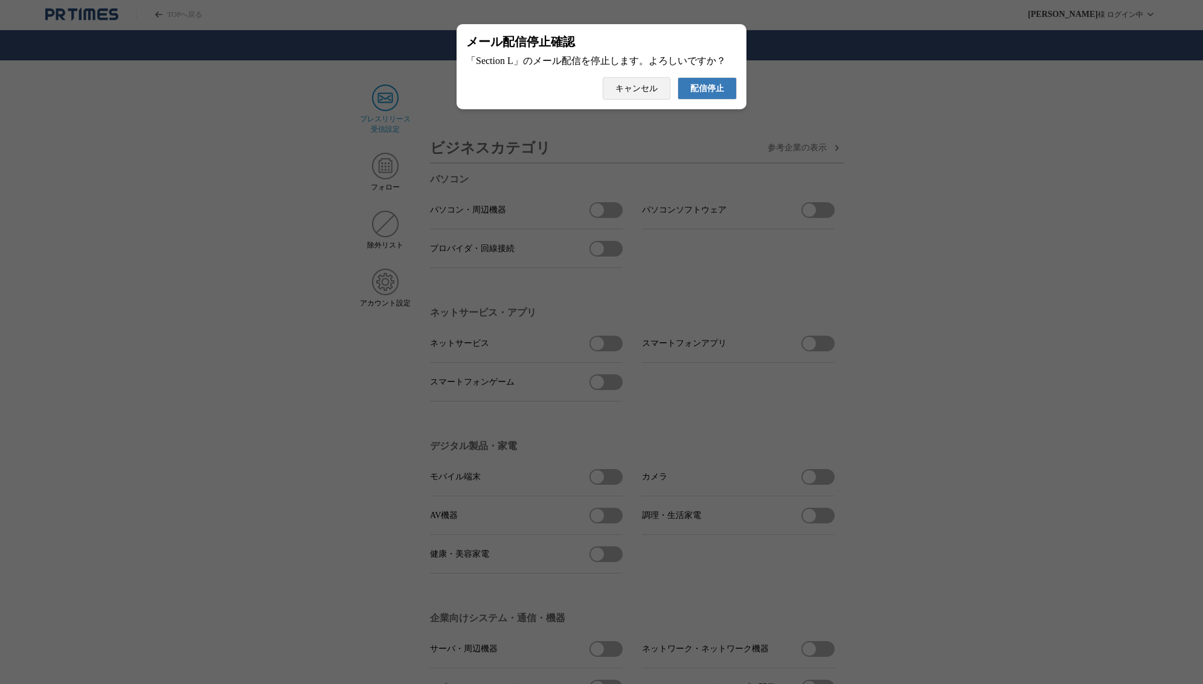
click at [703, 85] on span "配信停止" at bounding box center [707, 88] width 34 height 11
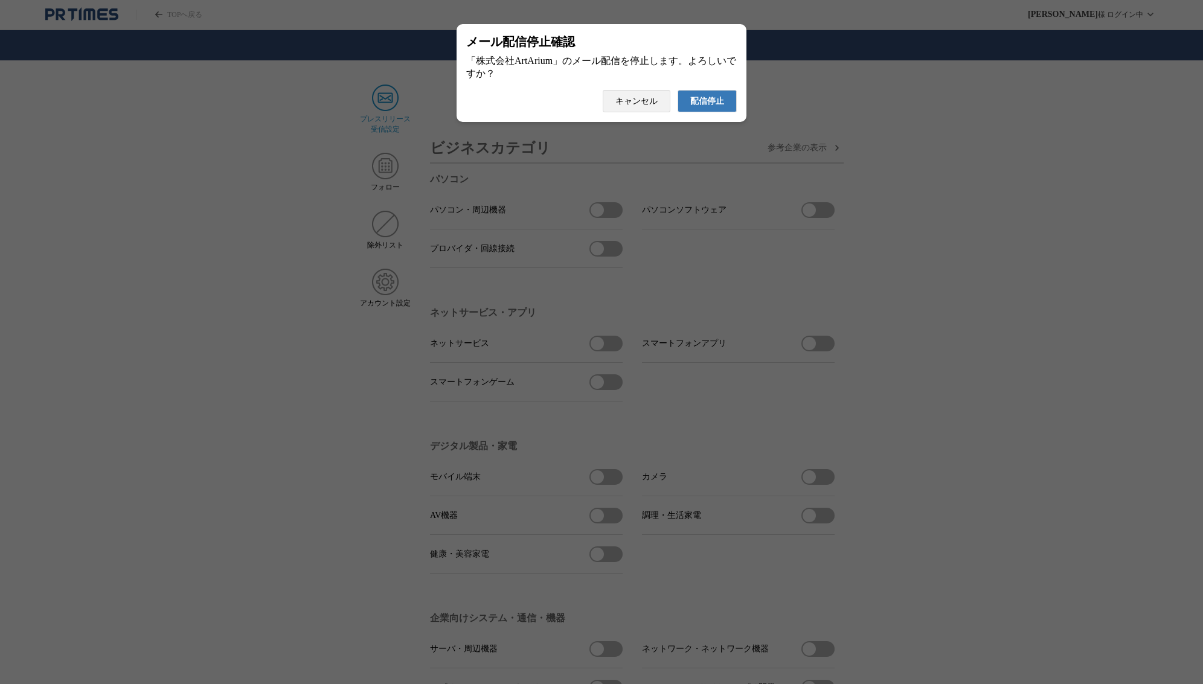
click at [720, 107] on span "配信停止" at bounding box center [707, 101] width 34 height 11
click at [697, 101] on span "配信停止" at bounding box center [707, 101] width 34 height 11
click at [715, 106] on span "配信停止" at bounding box center [707, 101] width 34 height 11
click at [717, 107] on span "配信停止" at bounding box center [707, 101] width 34 height 11
click at [721, 107] on span "配信停止" at bounding box center [707, 101] width 34 height 11
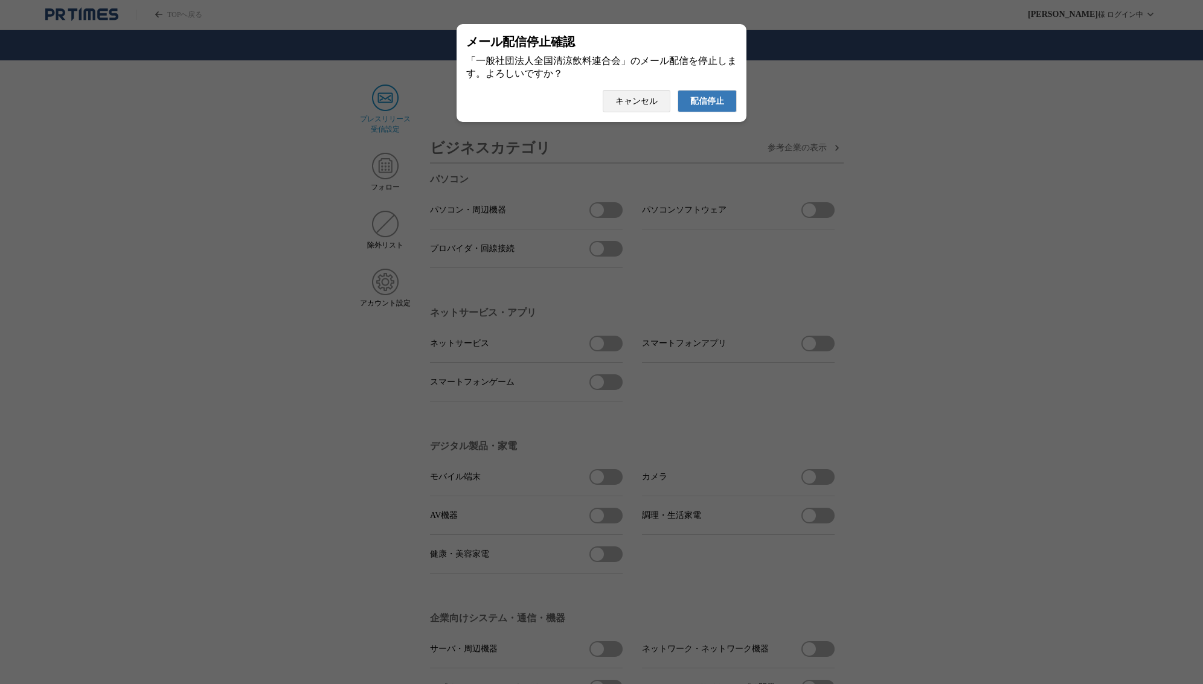
click at [714, 103] on span "配信停止" at bounding box center [707, 101] width 34 height 11
click at [714, 107] on span "配信停止" at bounding box center [707, 101] width 34 height 11
click at [707, 107] on span "配信停止" at bounding box center [707, 101] width 34 height 11
click at [718, 105] on span "配信停止" at bounding box center [707, 101] width 34 height 11
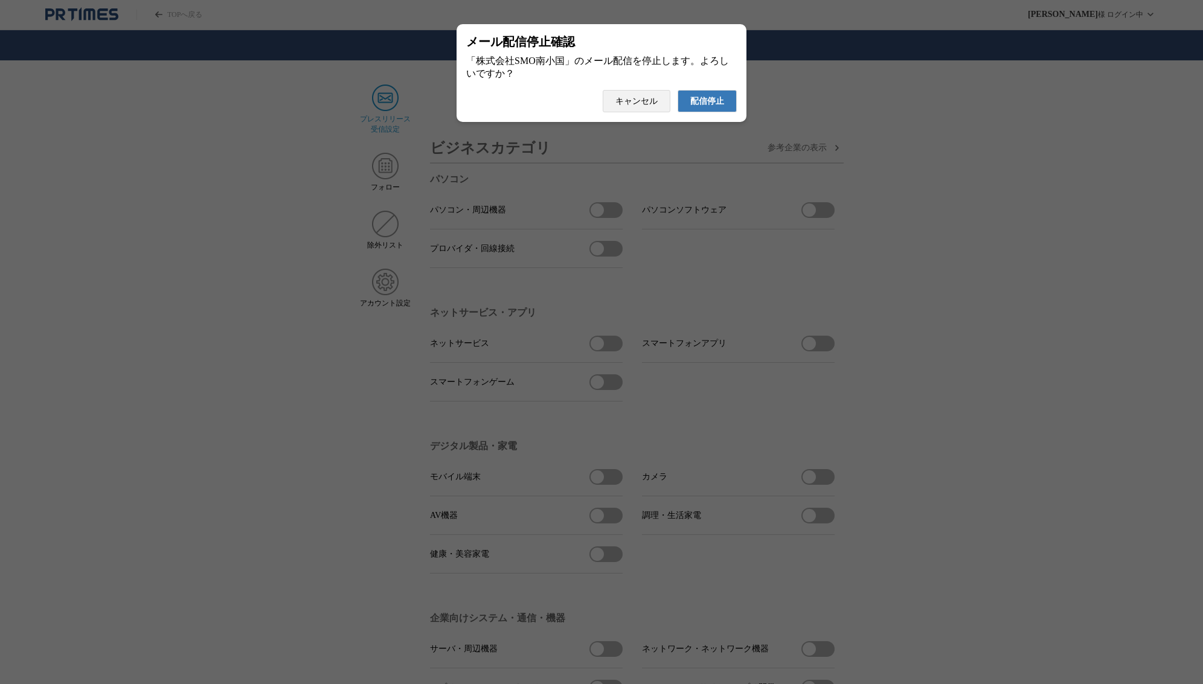
click at [709, 107] on span "配信停止" at bounding box center [707, 101] width 34 height 11
click at [720, 106] on span "配信停止" at bounding box center [707, 101] width 34 height 11
